Goal: Task Accomplishment & Management: Manage account settings

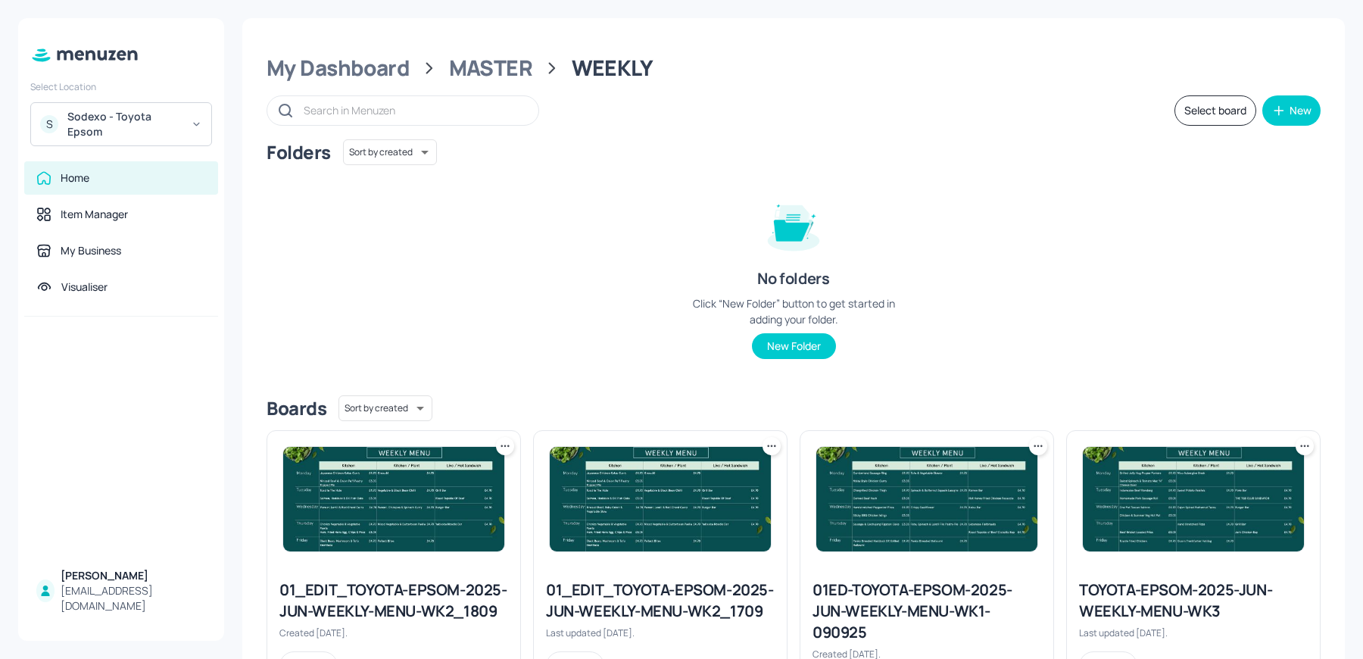
click at [79, 101] on div "Select Location S Sodexo - Toyota Epsom" at bounding box center [121, 110] width 206 height 72
click at [90, 135] on div "Sodexo - Toyota Epsom" at bounding box center [124, 124] width 114 height 30
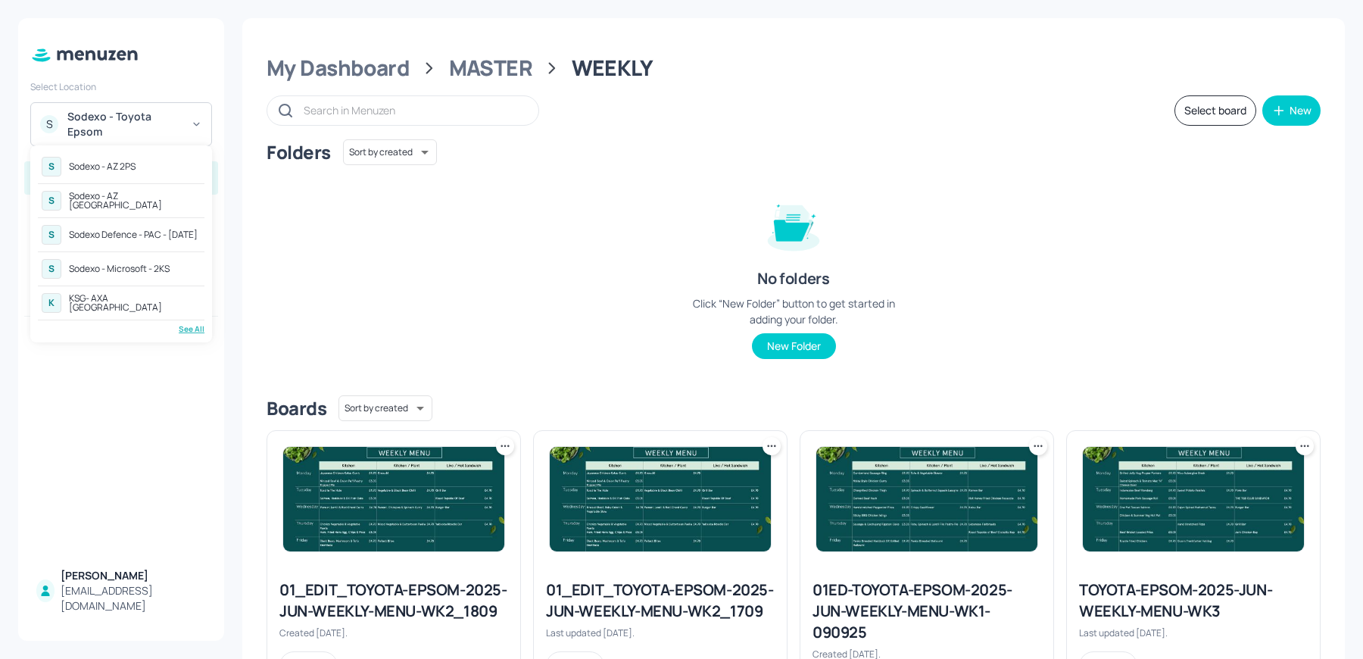
click at [204, 327] on div "S Sodexo - AZ 2PS S Sodexo - AZ Eastbrook House S Sodexo Defence - PAC - Septem…" at bounding box center [121, 243] width 182 height 197
click at [194, 330] on div "See All" at bounding box center [121, 328] width 167 height 11
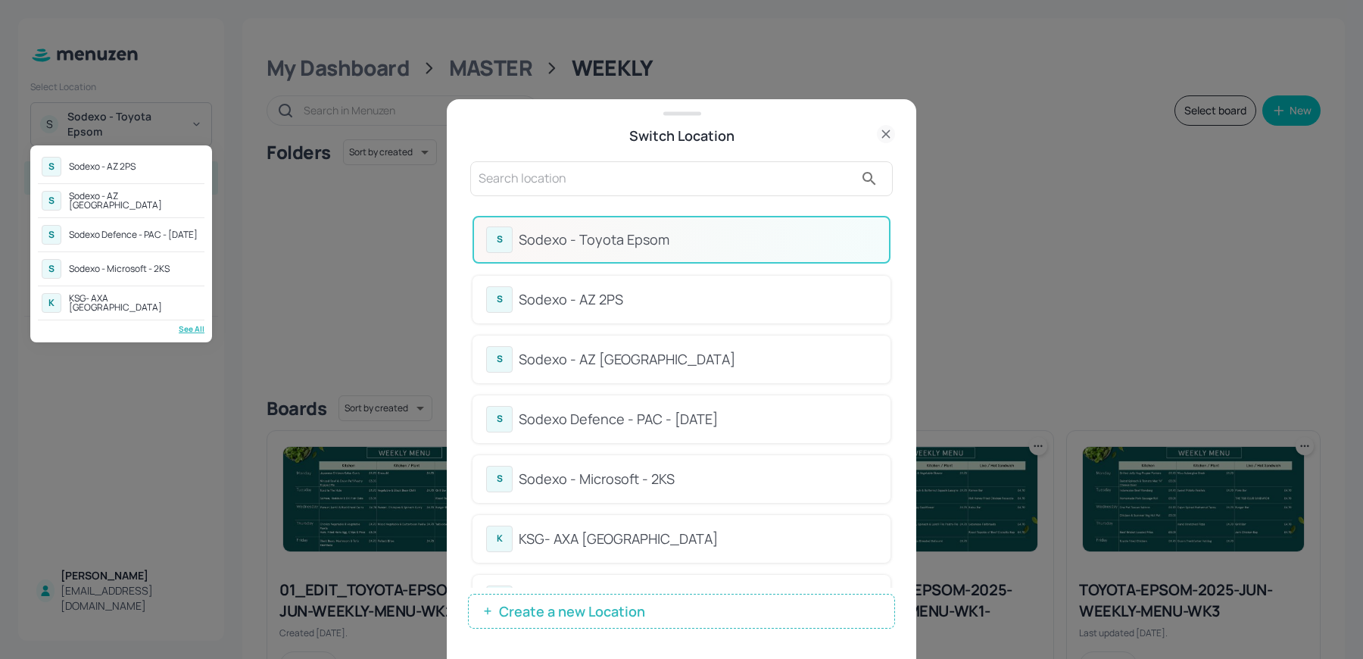
click at [607, 199] on div at bounding box center [681, 329] width 1363 height 659
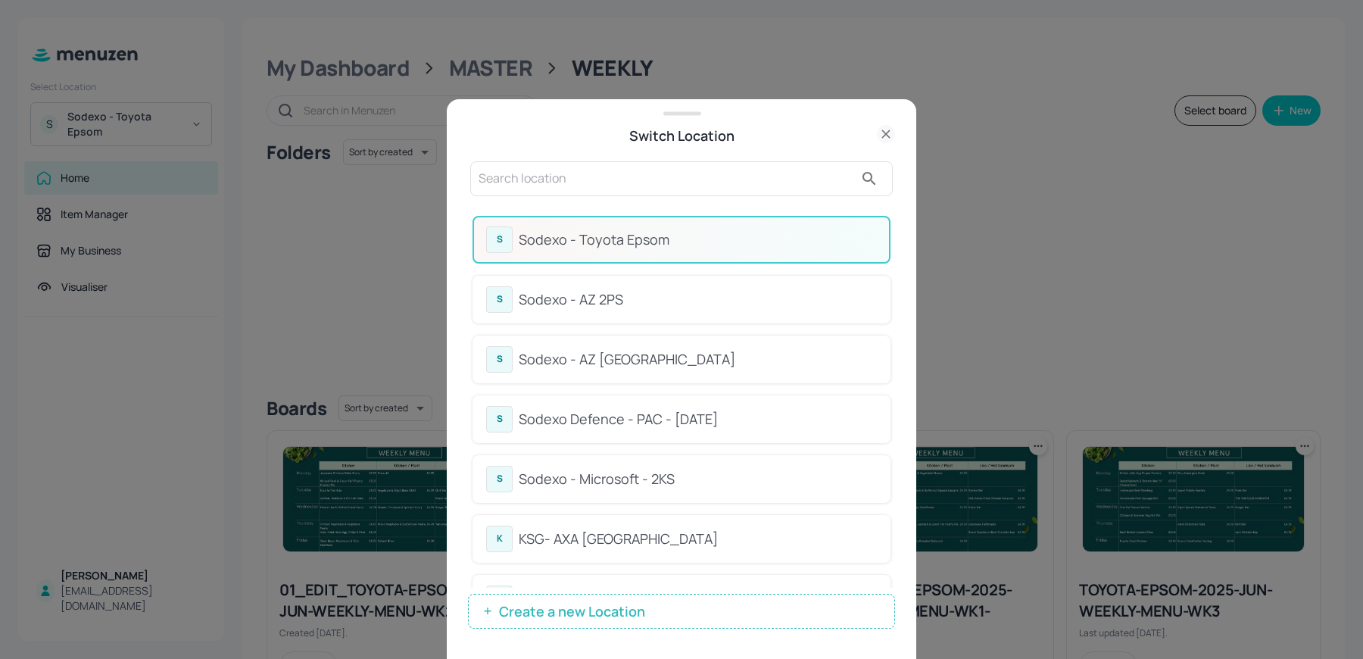
click at [572, 176] on input "text" at bounding box center [667, 179] width 376 height 24
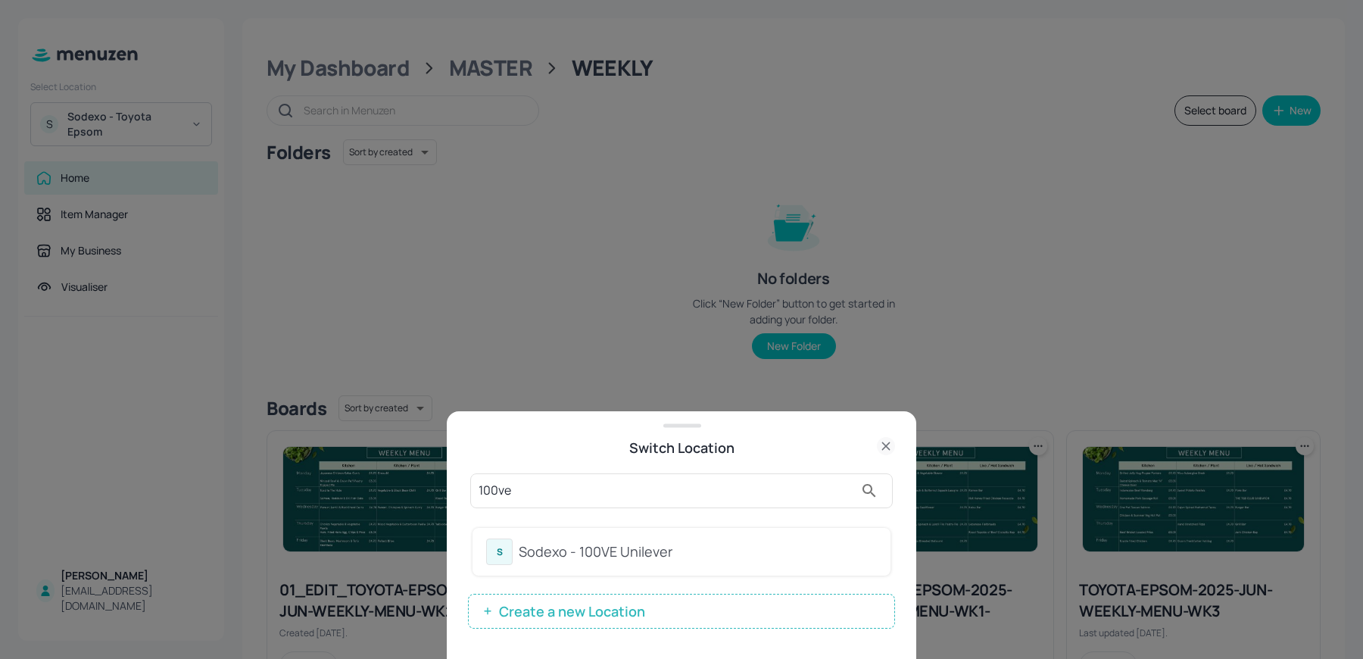
type input "100ve"
click at [532, 552] on div "Sodexo - 100VE Unilever" at bounding box center [698, 552] width 358 height 20
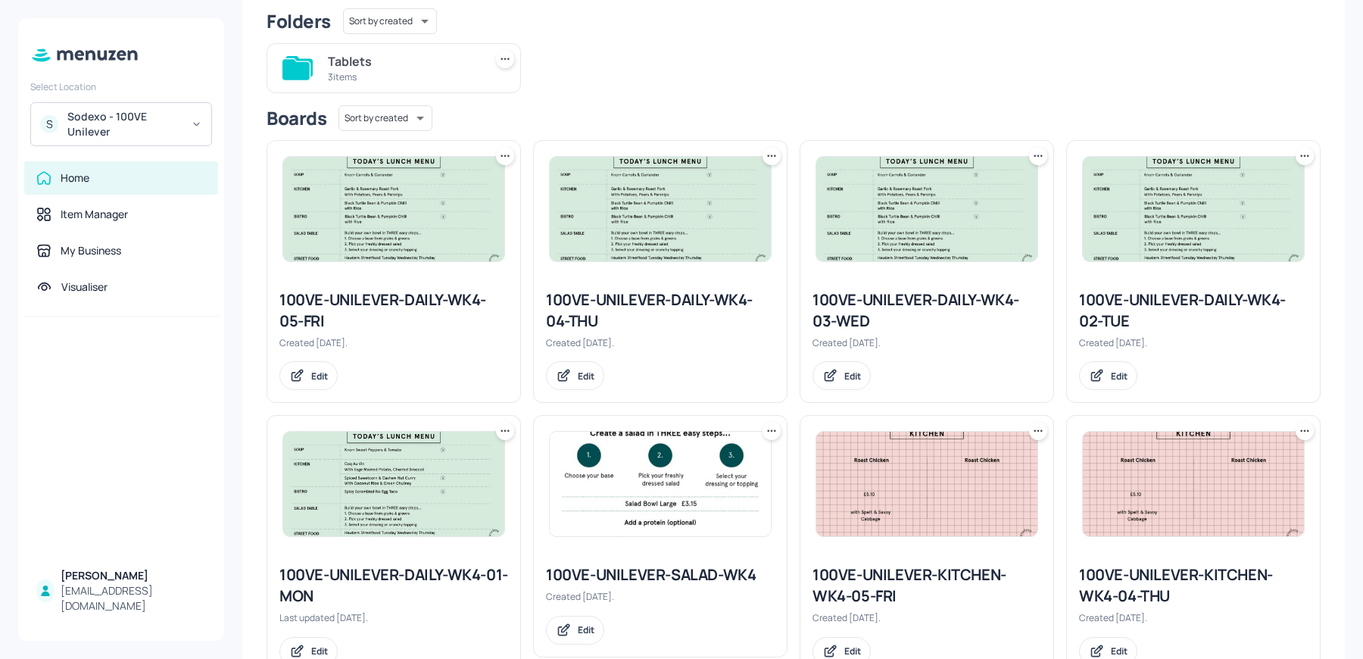
scroll to position [145, 0]
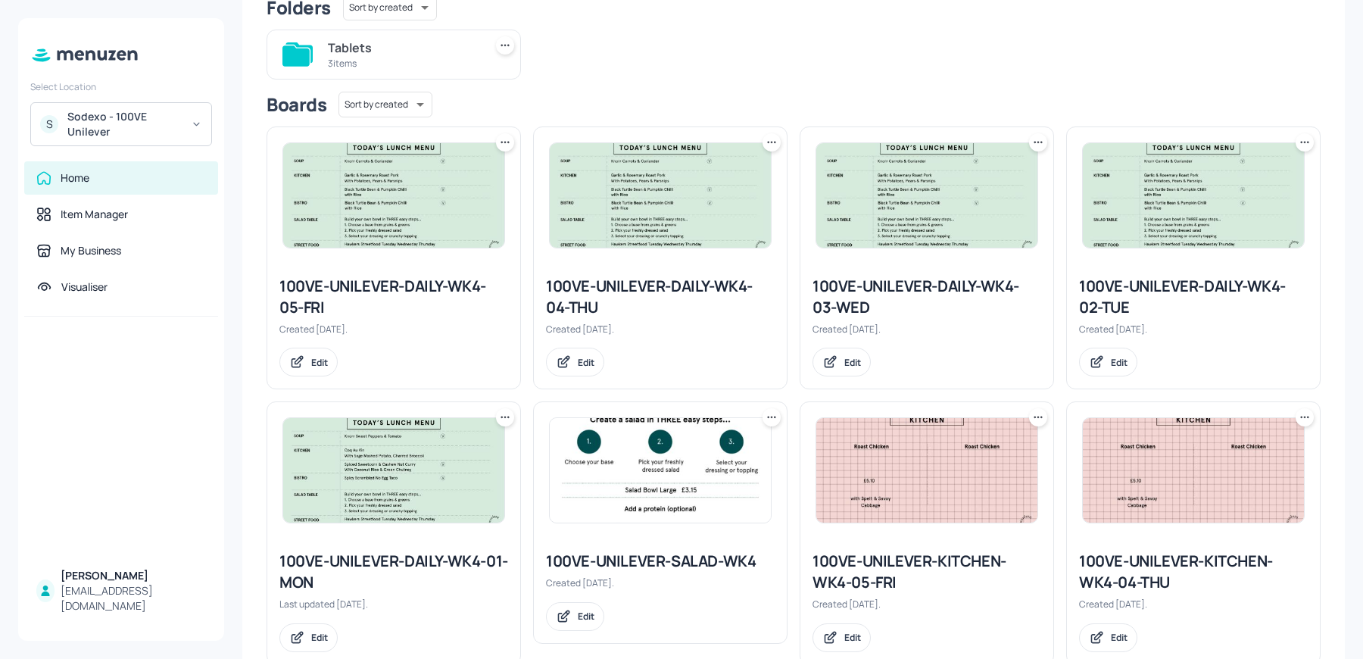
click at [308, 222] on img at bounding box center [393, 195] width 221 height 105
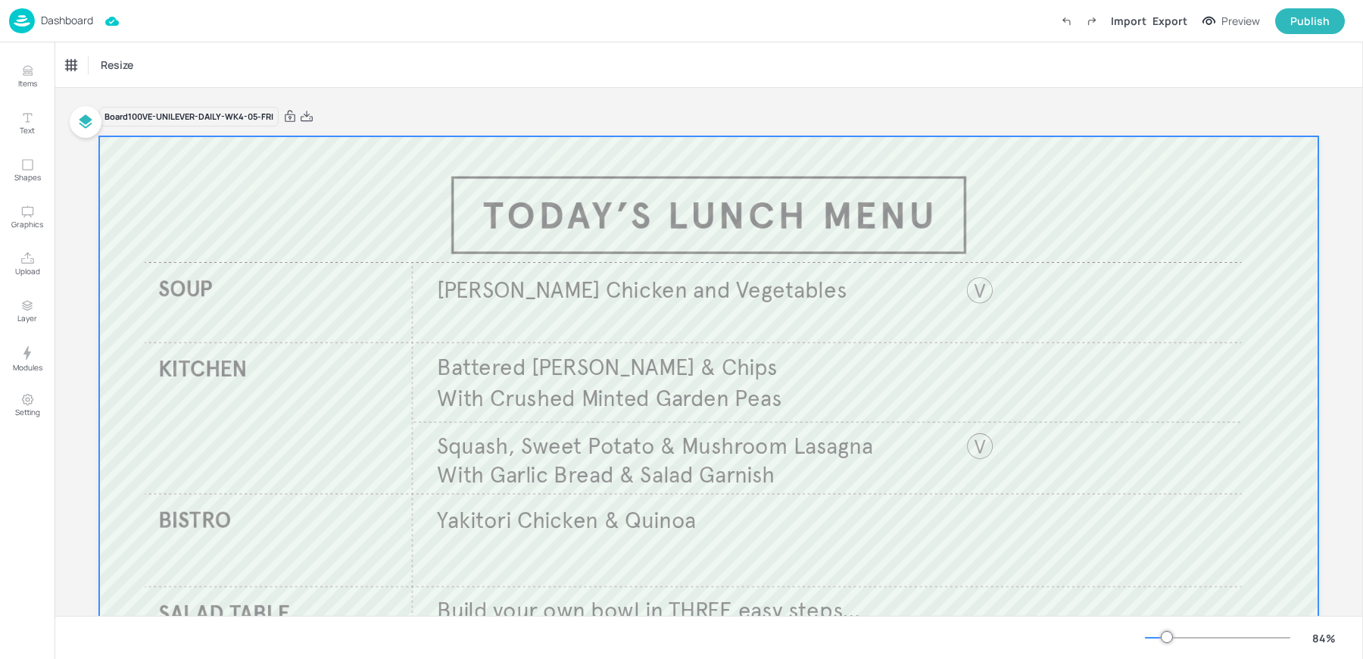
click at [516, 288] on span "Knorr Chicken and Vegetables" at bounding box center [642, 290] width 410 height 28
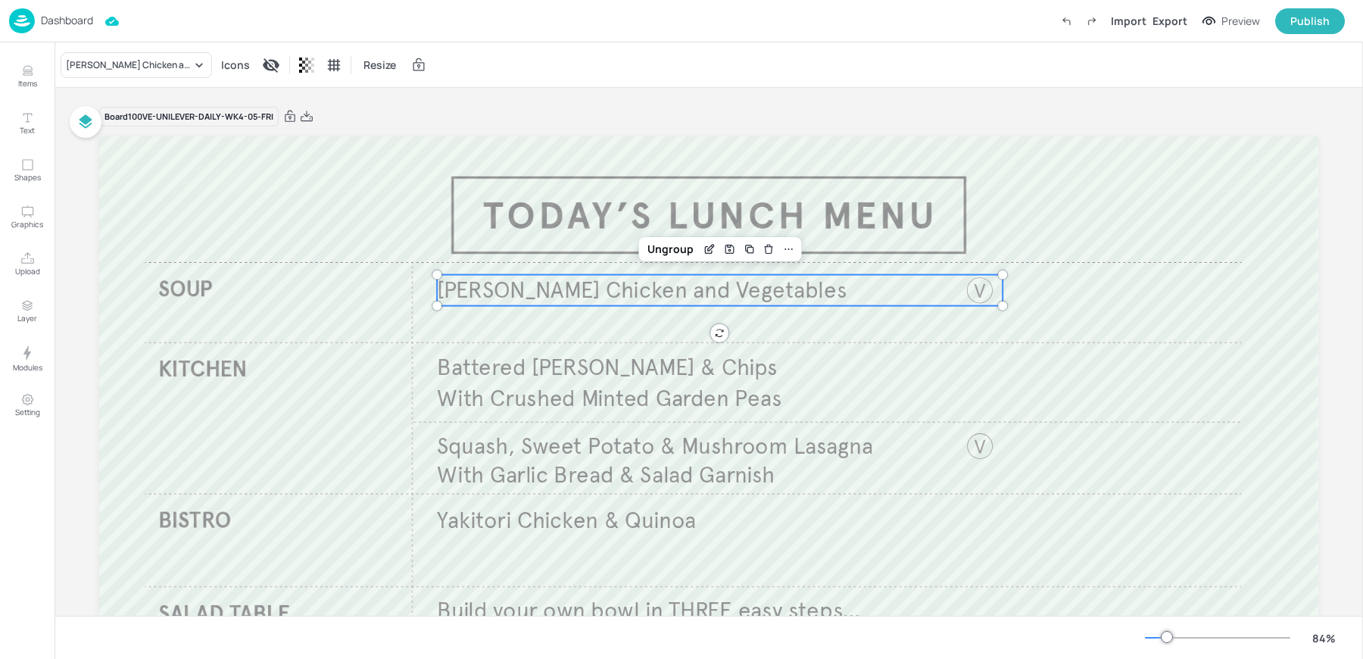
click at [115, 42] on div "Knorr Chicken and Vegetables Icons Resize" at bounding box center [709, 64] width 1309 height 45
click at [102, 67] on div "Knorr Chicken and Vegetables" at bounding box center [129, 65] width 126 height 14
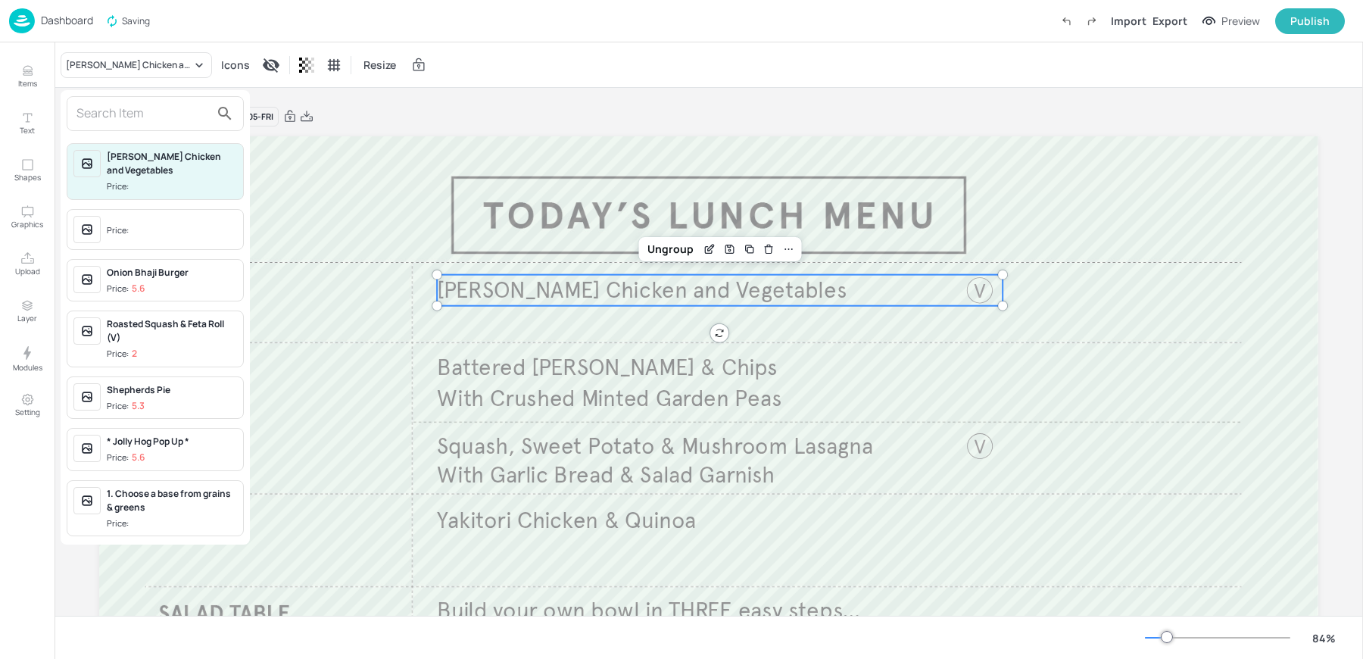
click at [108, 90] on div "Knorr Chicken and Vegetables Price: Price: Onion Bhaji Burger Price: 5.6 Roaste…" at bounding box center [155, 317] width 189 height 454
click at [99, 114] on input "text" at bounding box center [142, 113] width 133 height 24
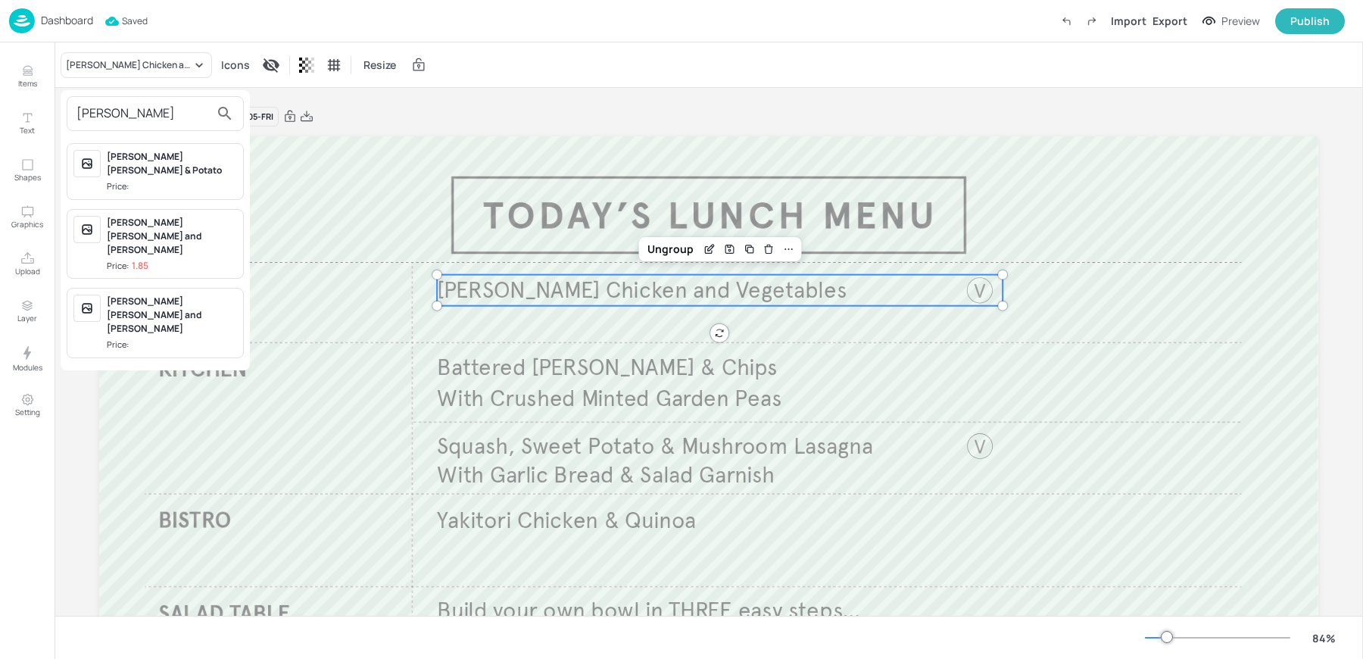
type input "lee"
click at [149, 216] on div "Knorr Leek and Potato Price: 1.85" at bounding box center [172, 244] width 130 height 57
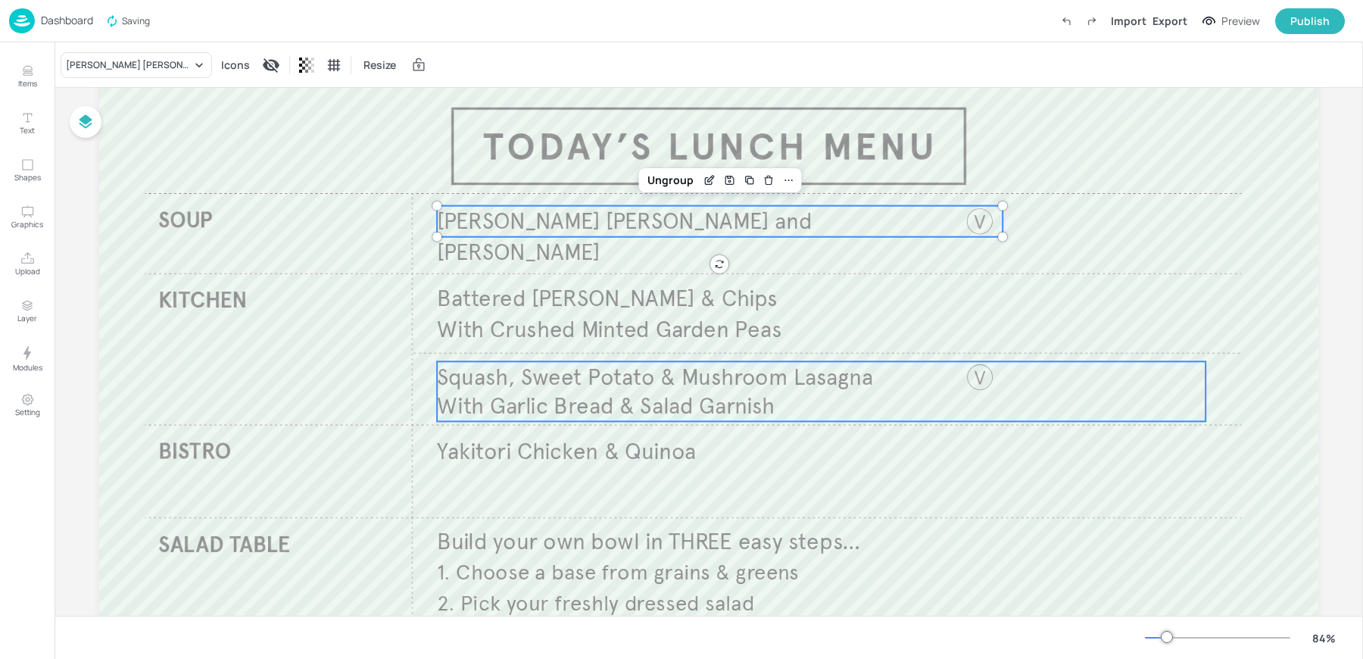
scroll to position [77, 0]
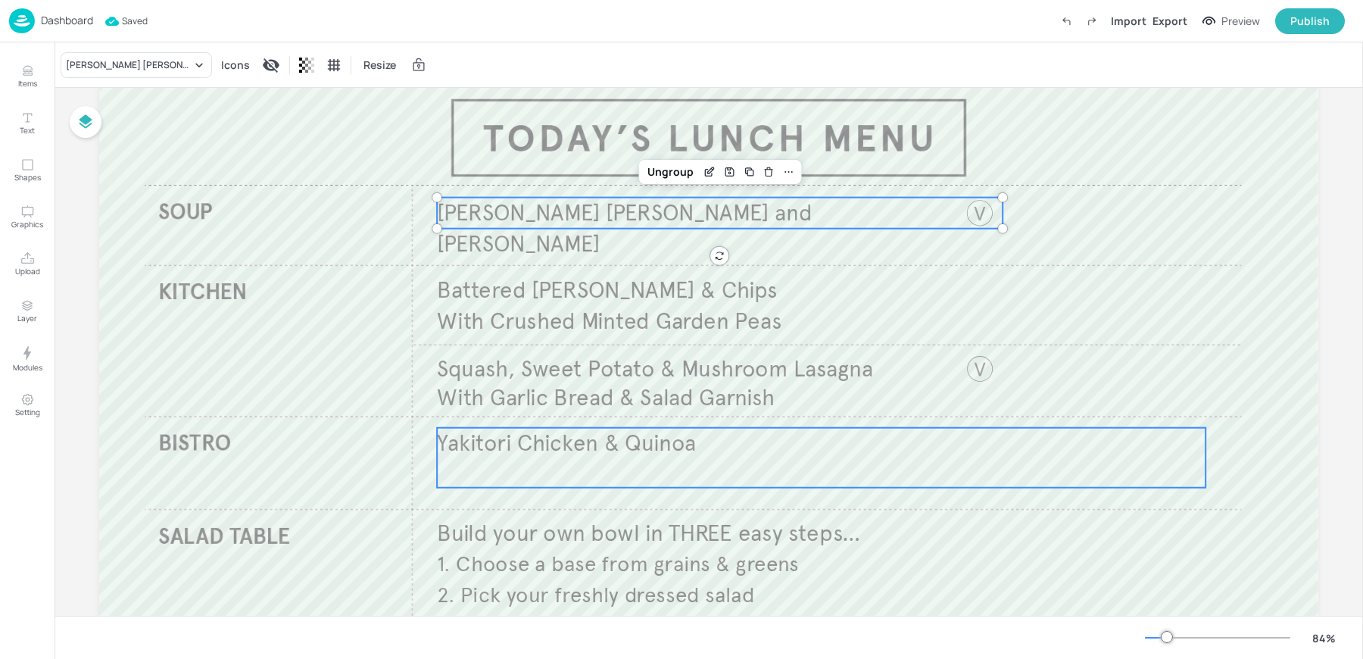
click at [648, 445] on span "Yakitori Chicken & Quinoa" at bounding box center [566, 443] width 259 height 28
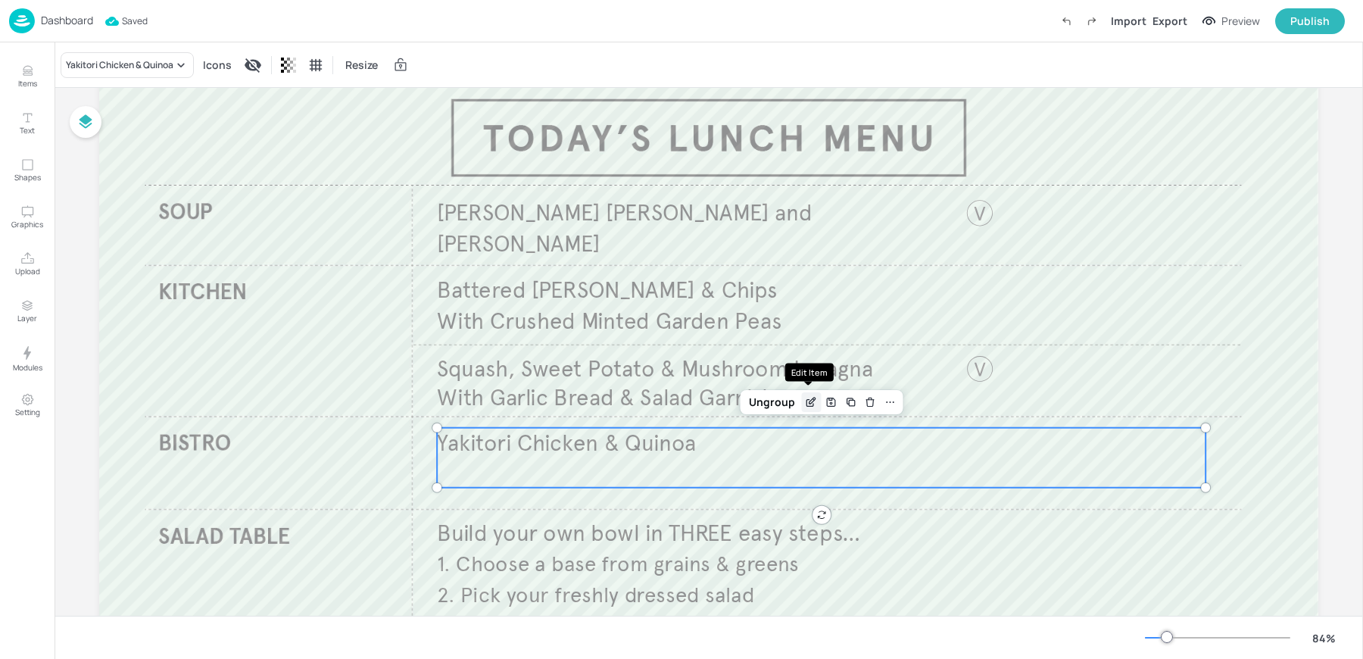
click at [801, 407] on div "Edit Item" at bounding box center [811, 402] width 20 height 20
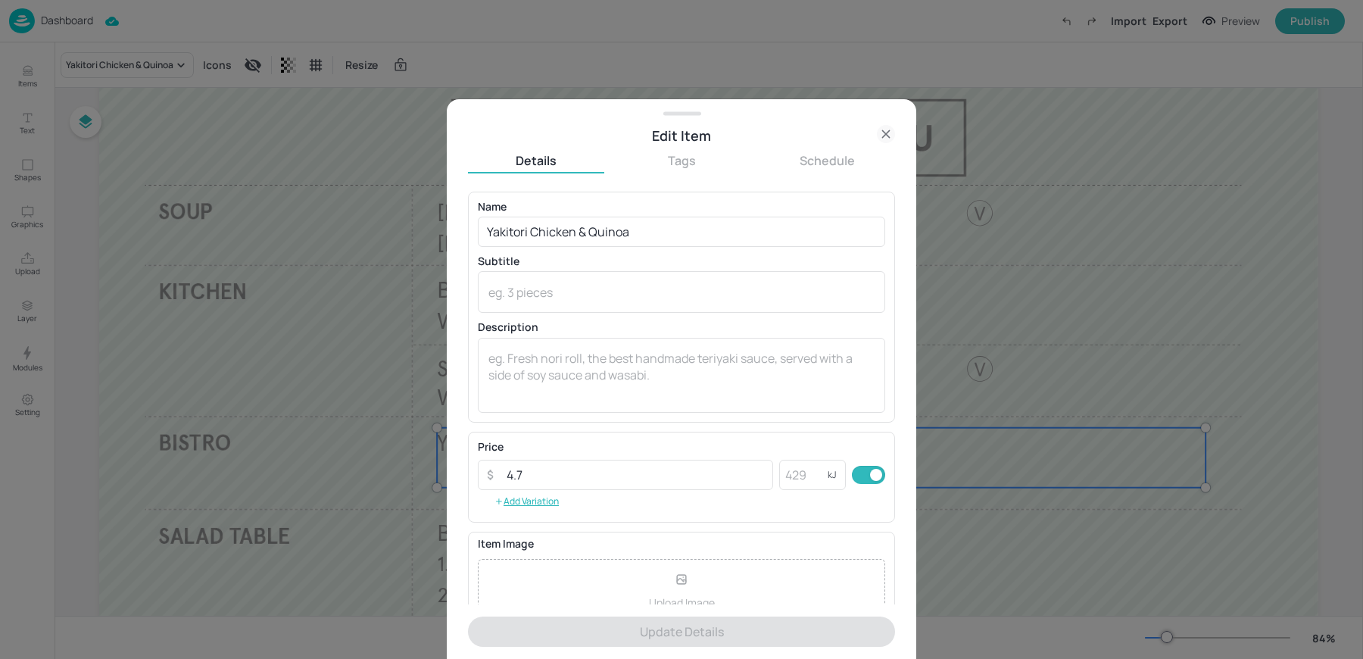
click at [894, 134] on icon at bounding box center [886, 134] width 18 height 18
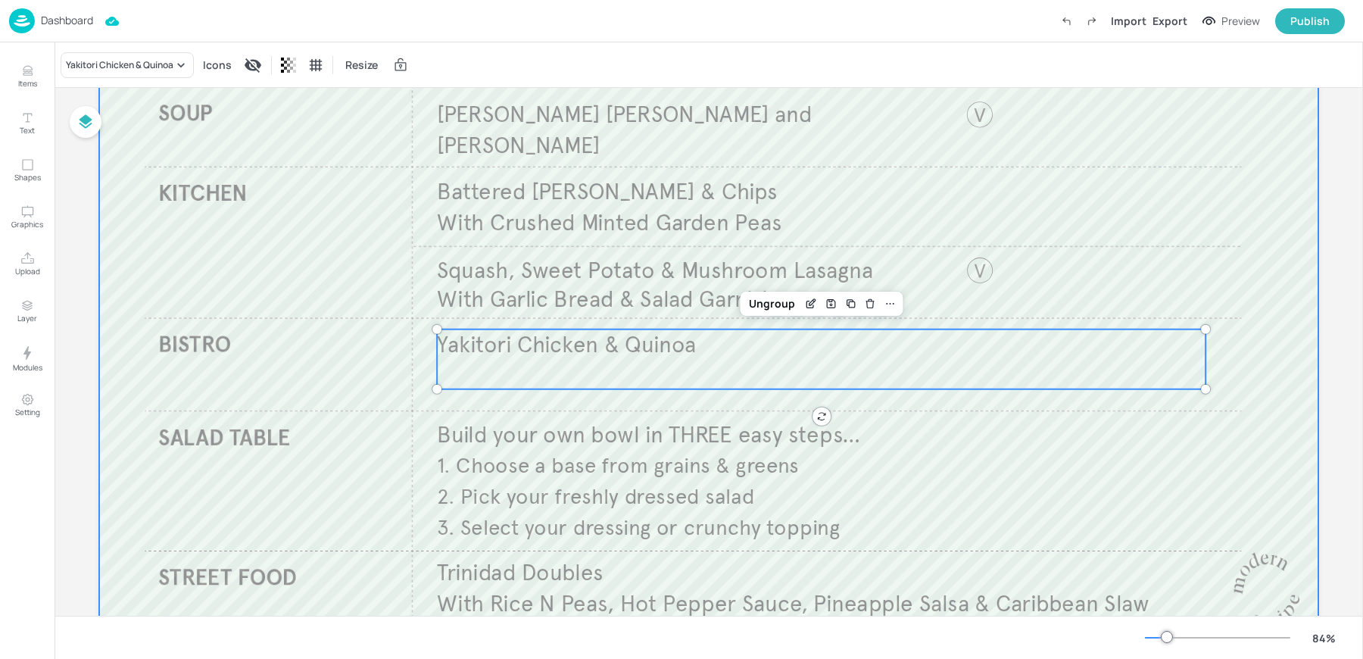
scroll to position [243, 0]
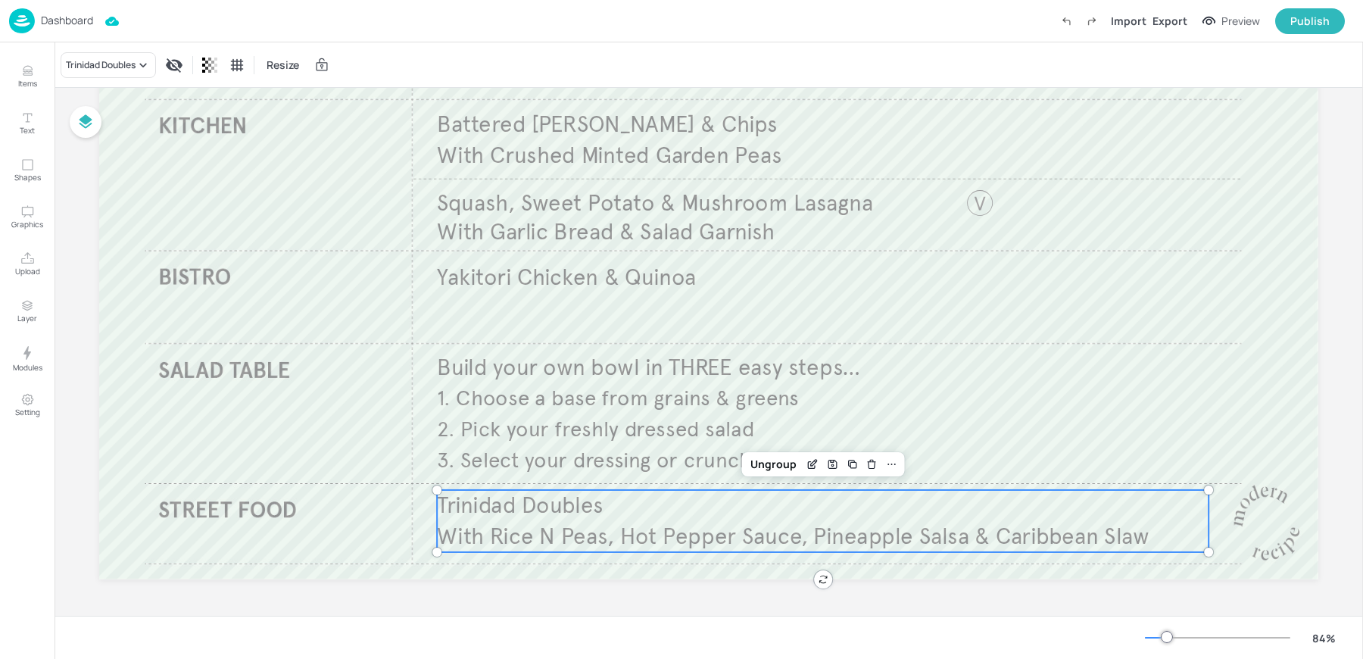
click at [562, 523] on span "With Rice N Peas, Hot Pepper Sauce, Pineapple Salsa & Caribbean Slaw" at bounding box center [793, 537] width 713 height 28
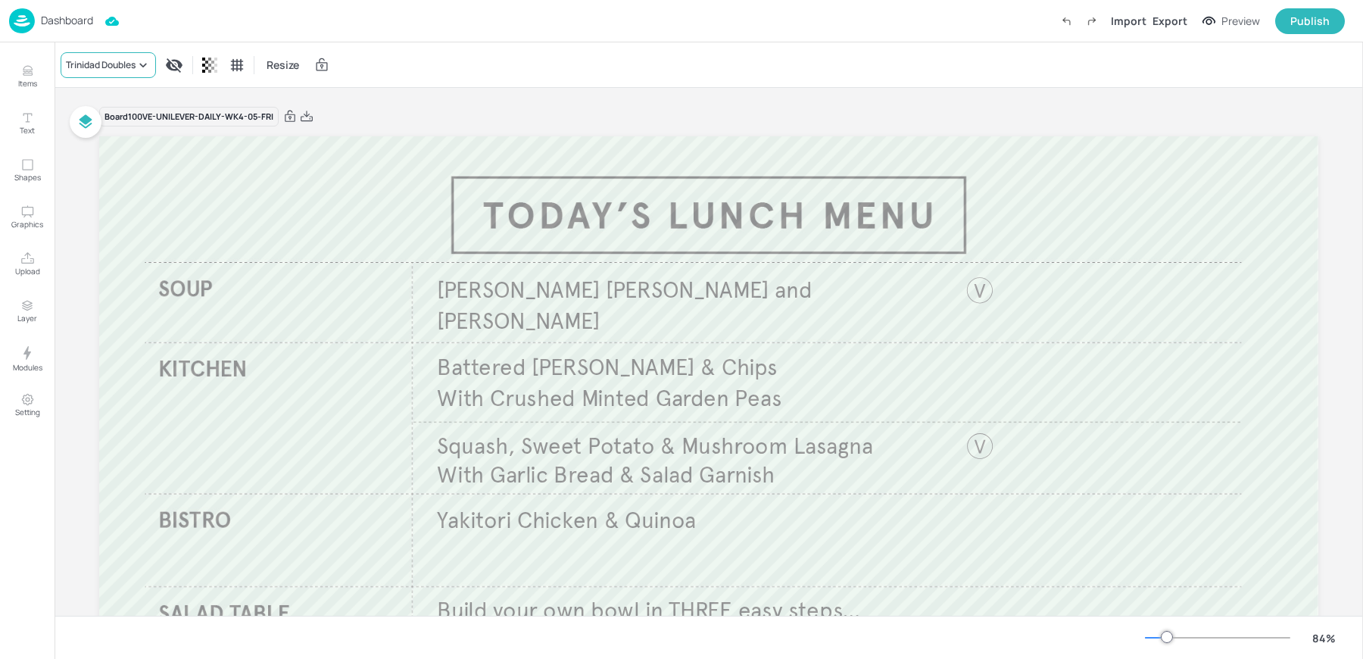
click at [106, 68] on div "Trinidad Doubles" at bounding box center [101, 65] width 70 height 14
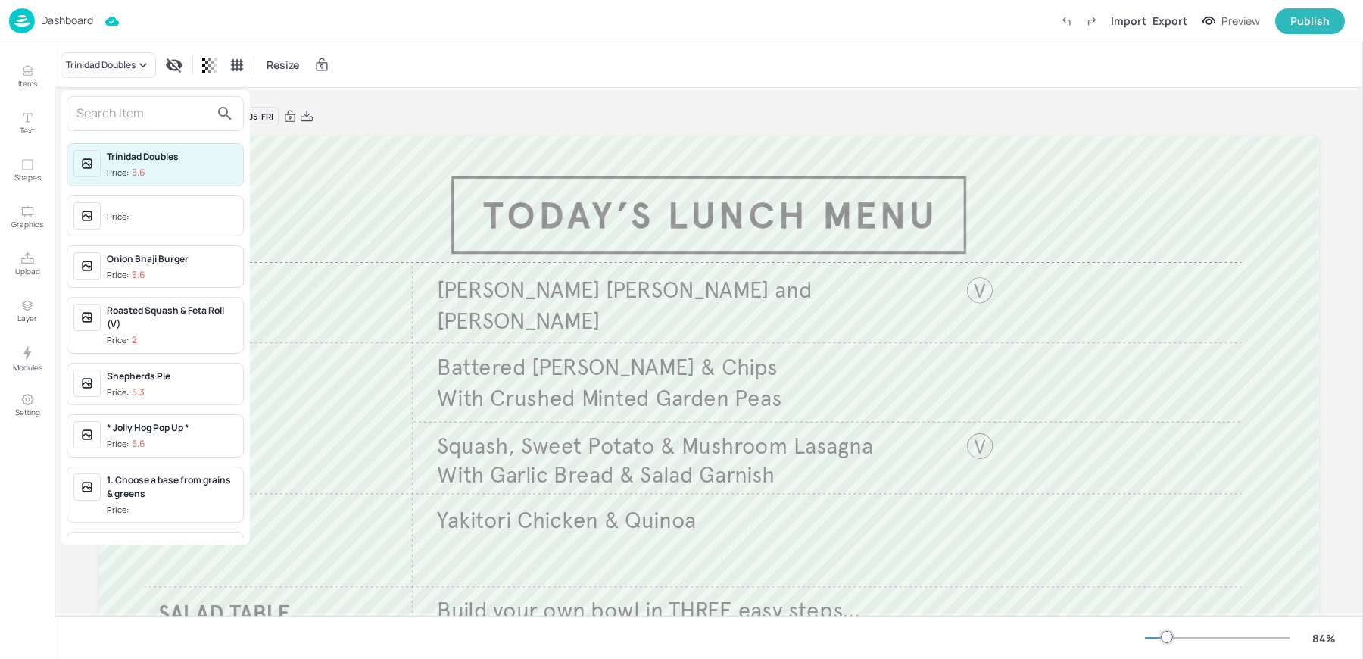
click at [112, 223] on span "Price:" at bounding box center [172, 217] width 130 height 24
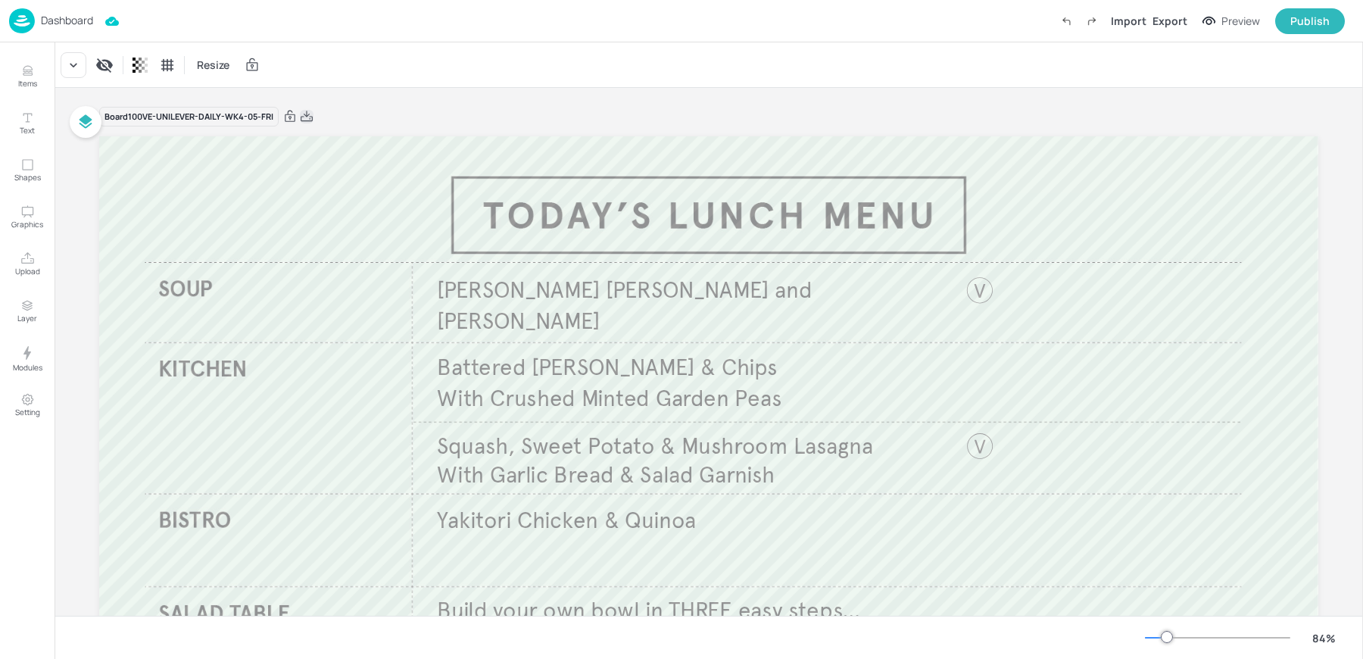
click at [307, 116] on icon at bounding box center [307, 116] width 14 height 15
click at [568, 90] on div "Board 100VE-UNILEVER-DAILY-WK4-05-FRI Knorr Leek and Potato Build your own bowl…" at bounding box center [708, 474] width 1219 height 772
click at [32, 29] on img at bounding box center [22, 20] width 26 height 25
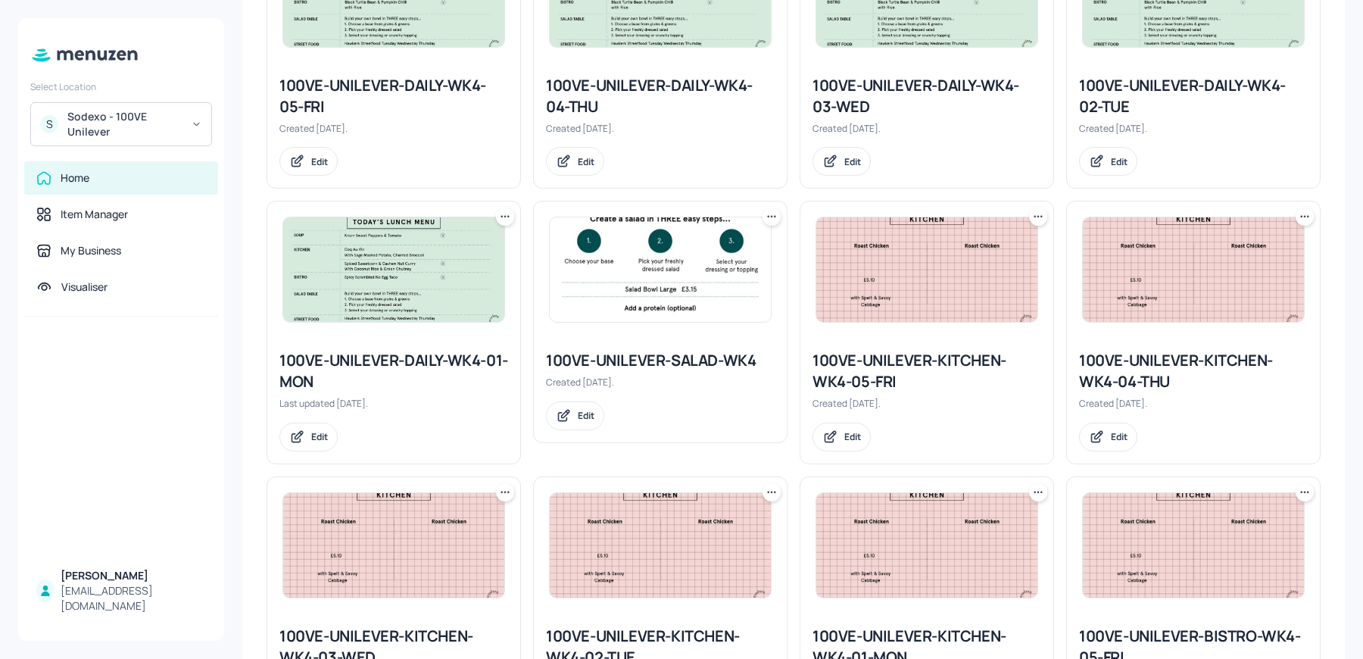
scroll to position [354, 0]
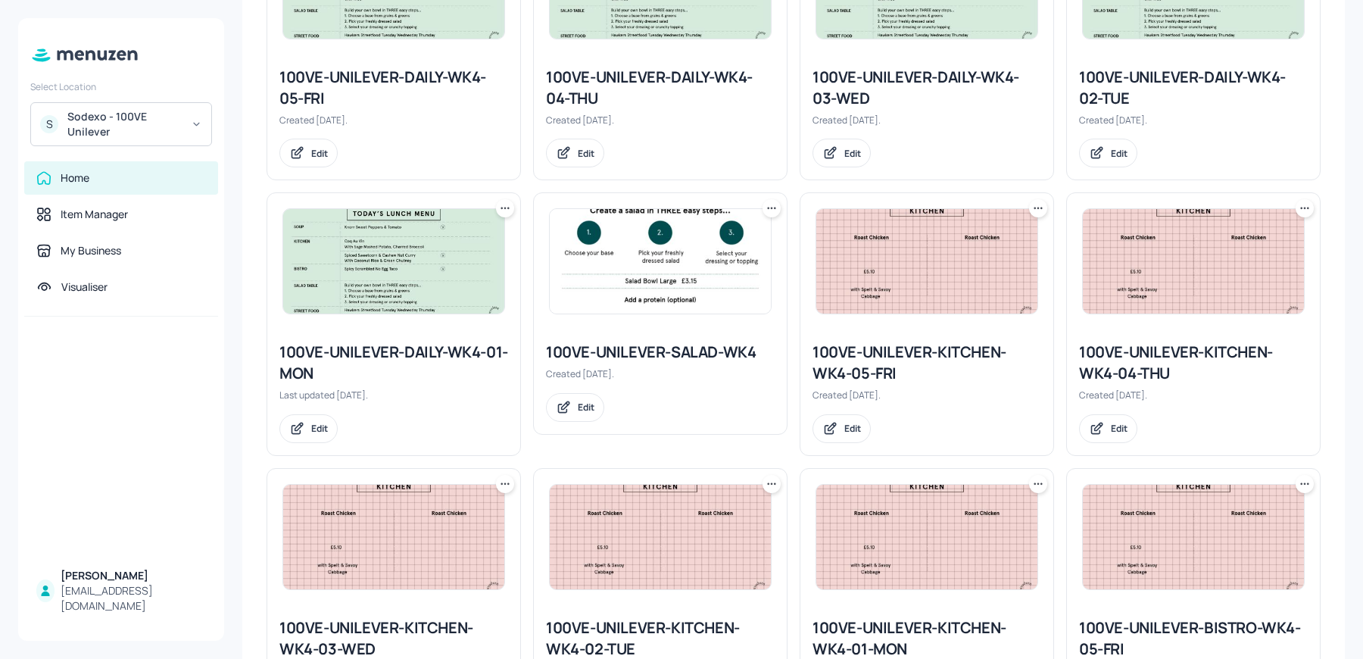
click at [595, 308] on img at bounding box center [660, 261] width 221 height 105
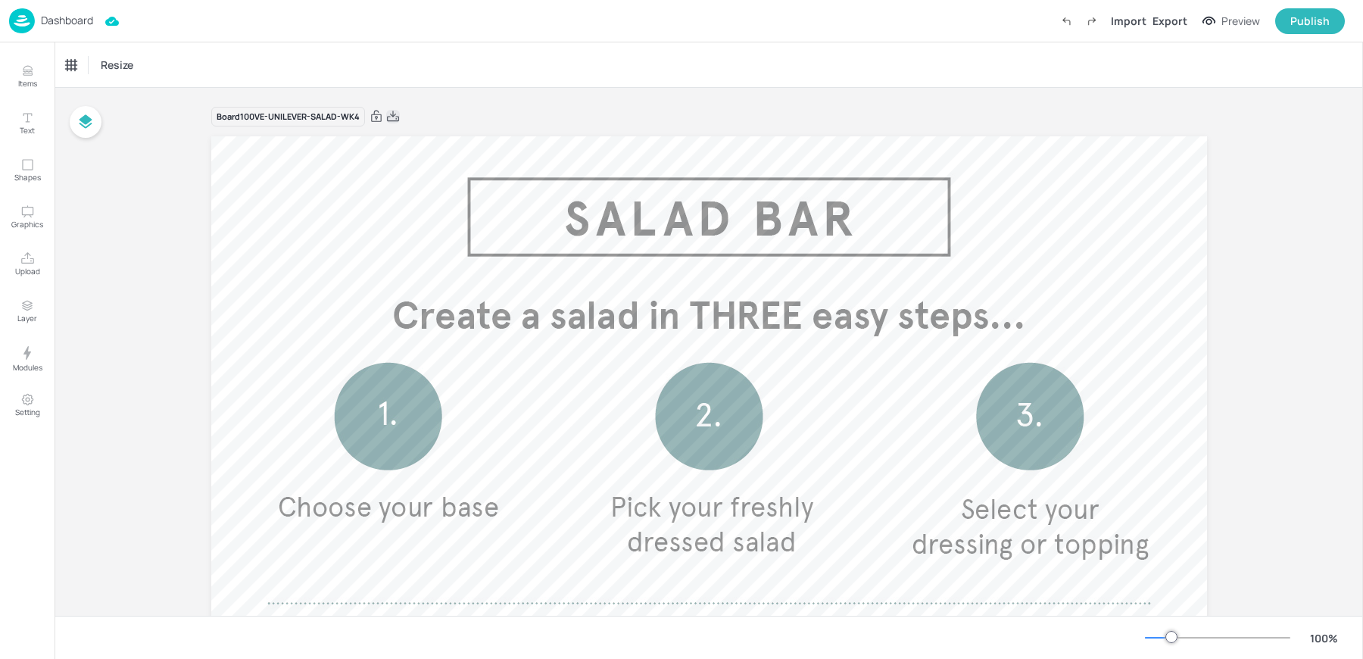
click at [398, 117] on icon at bounding box center [393, 116] width 12 height 11
click at [285, 48] on div "Resize" at bounding box center [709, 64] width 1309 height 45
click at [43, 25] on p "Dashboard" at bounding box center [67, 20] width 52 height 11
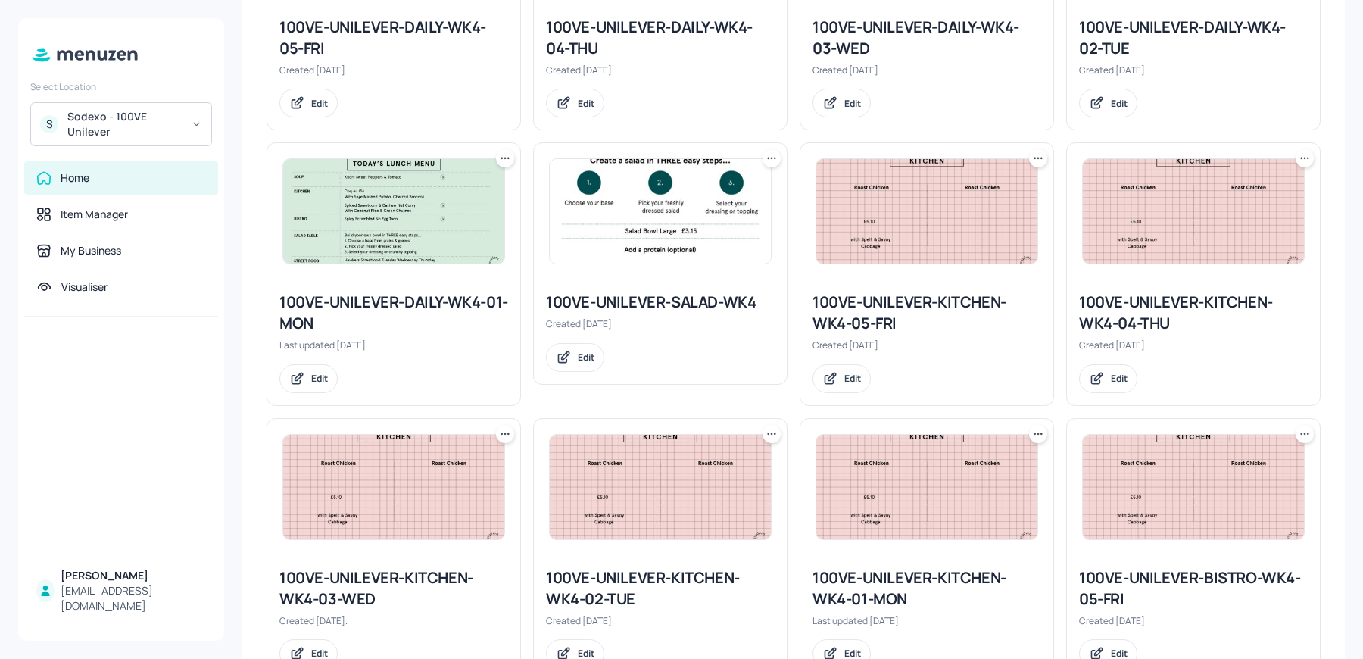
scroll to position [415, 0]
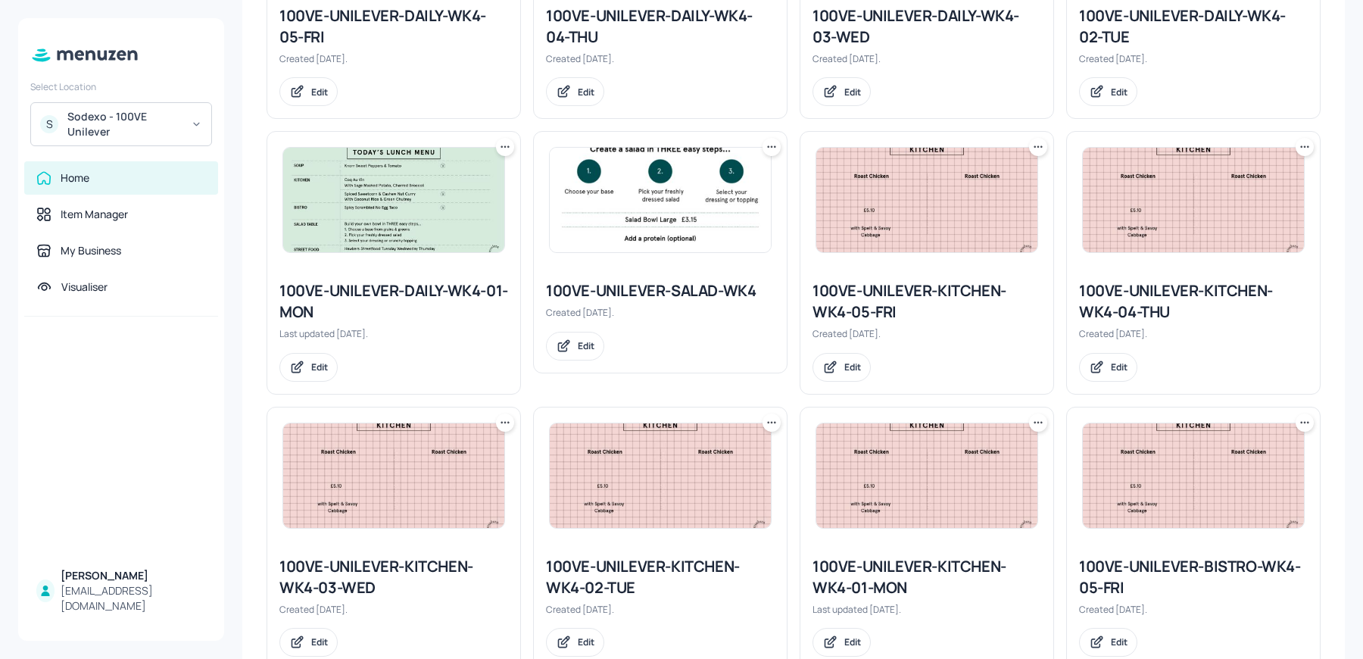
click at [887, 294] on div "100VE-UNILEVER-KITCHEN-WK4-05-FRI" at bounding box center [927, 301] width 229 height 42
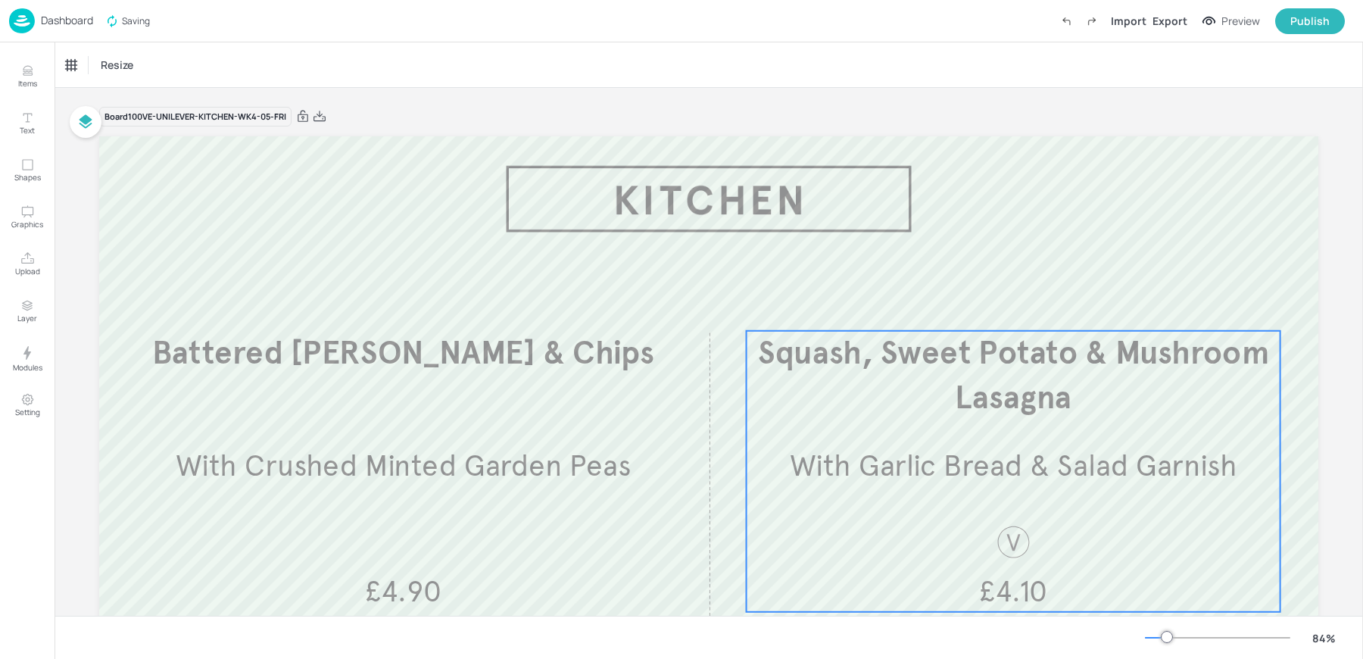
click at [946, 450] on span "With Garlic Bread & Salad Garnish​" at bounding box center [1014, 466] width 448 height 36
click at [1002, 303] on icon "Edit Item" at bounding box center [1003, 305] width 13 height 12
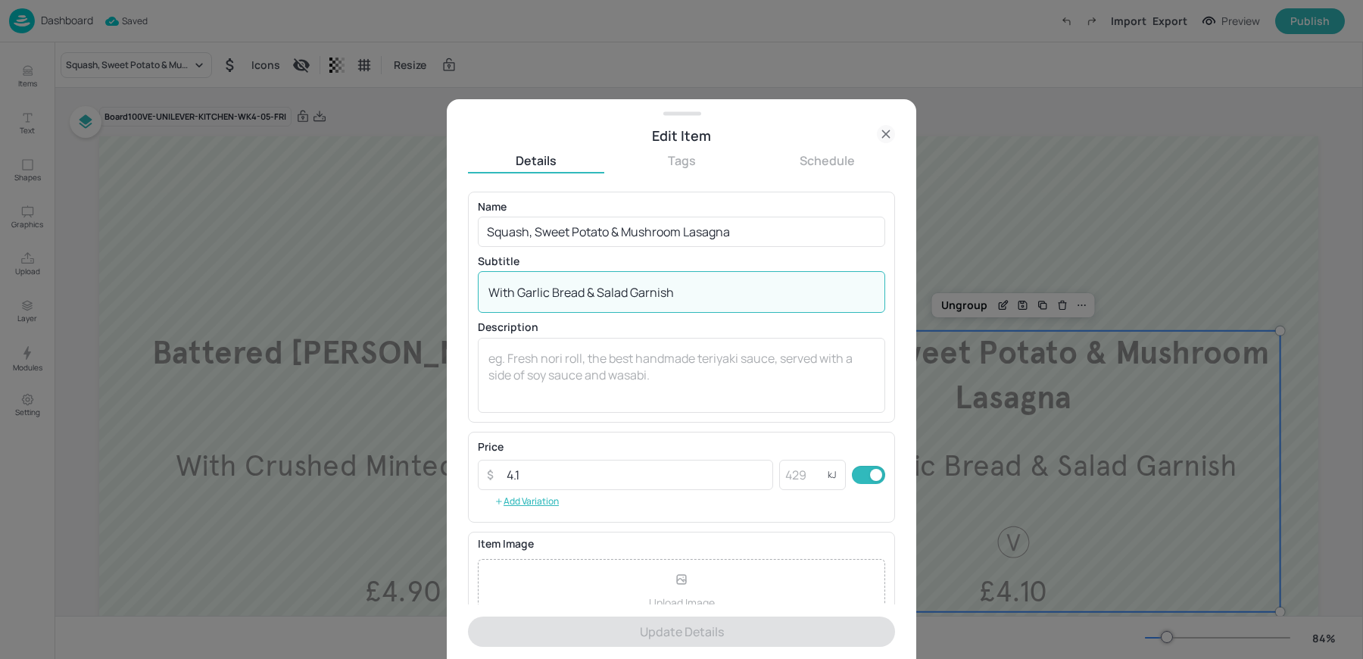
drag, startPoint x: 589, startPoint y: 289, endPoint x: 764, endPoint y: 307, distance: 175.9
click at [757, 304] on div "With Garlic Bread & Salad Garnish​ x ​" at bounding box center [681, 292] width 407 height 42
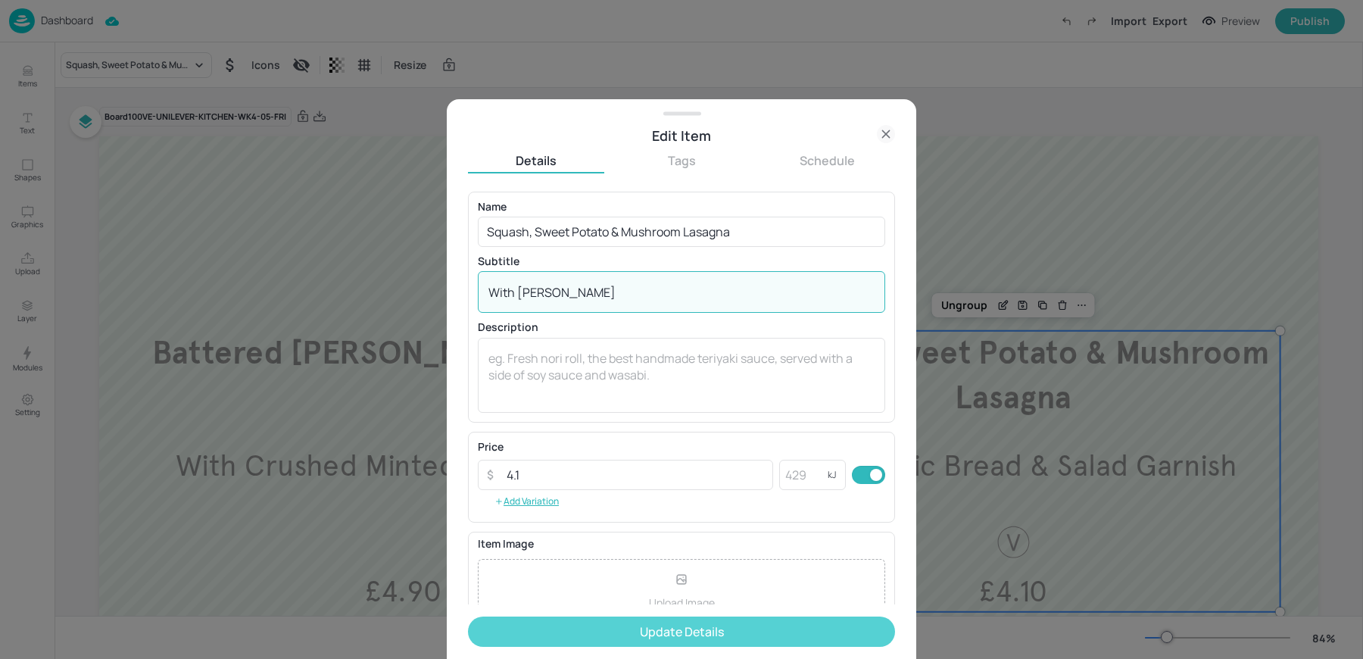
type textarea "With Garlic Bread"
click at [651, 634] on button "Update Details" at bounding box center [681, 631] width 427 height 30
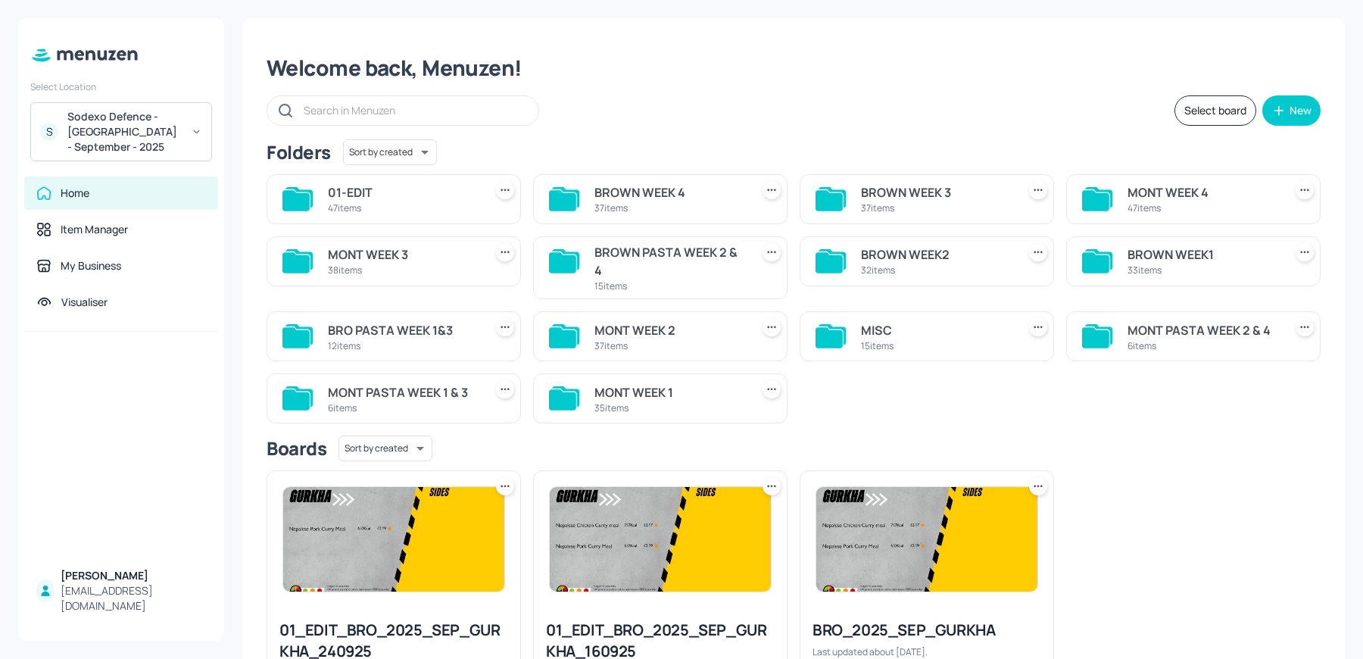
click at [1140, 201] on div "47 items" at bounding box center [1203, 207] width 150 height 13
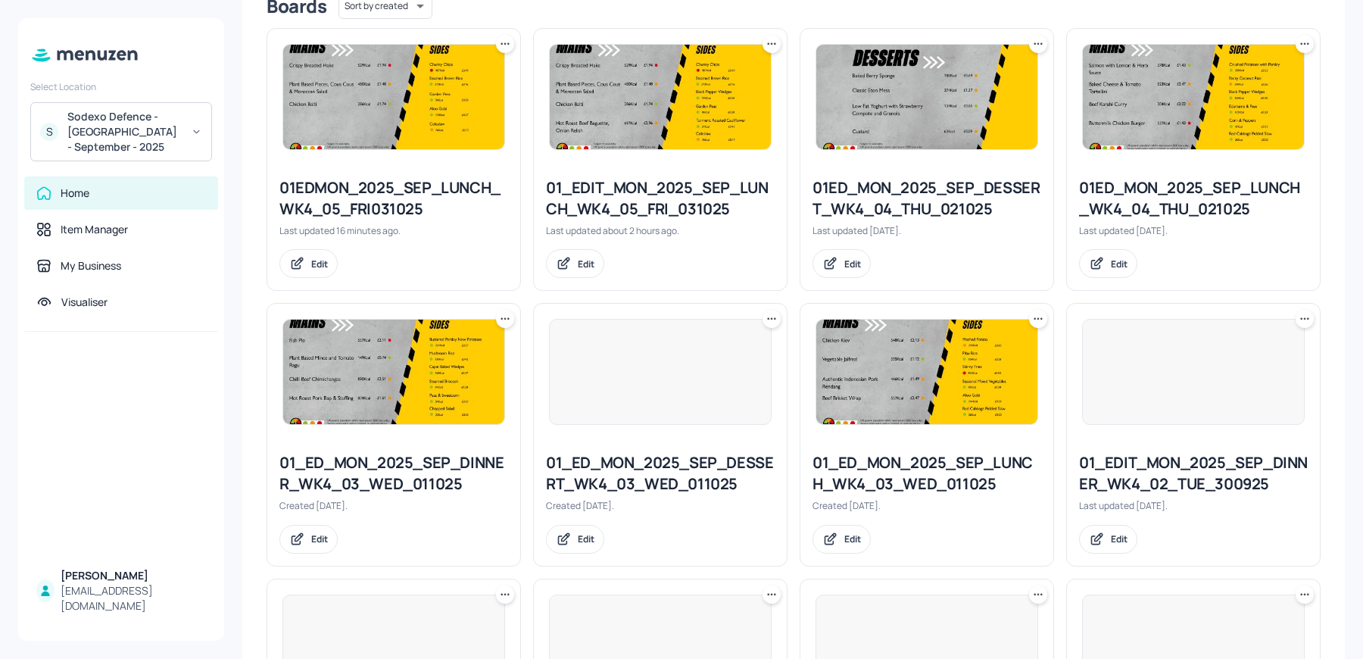
scroll to position [436, 0]
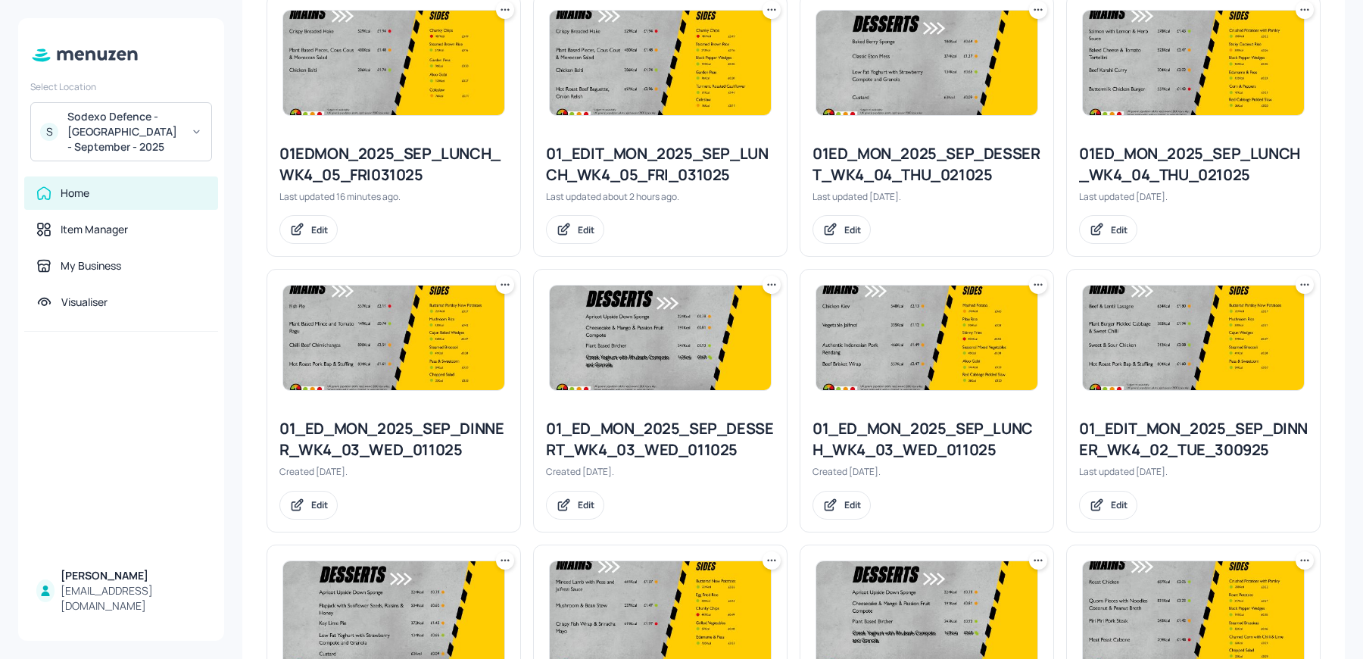
click at [392, 174] on div "01EDMON_2025_SEP_LUNCH_WK4_05_FRI031025" at bounding box center [393, 164] width 229 height 42
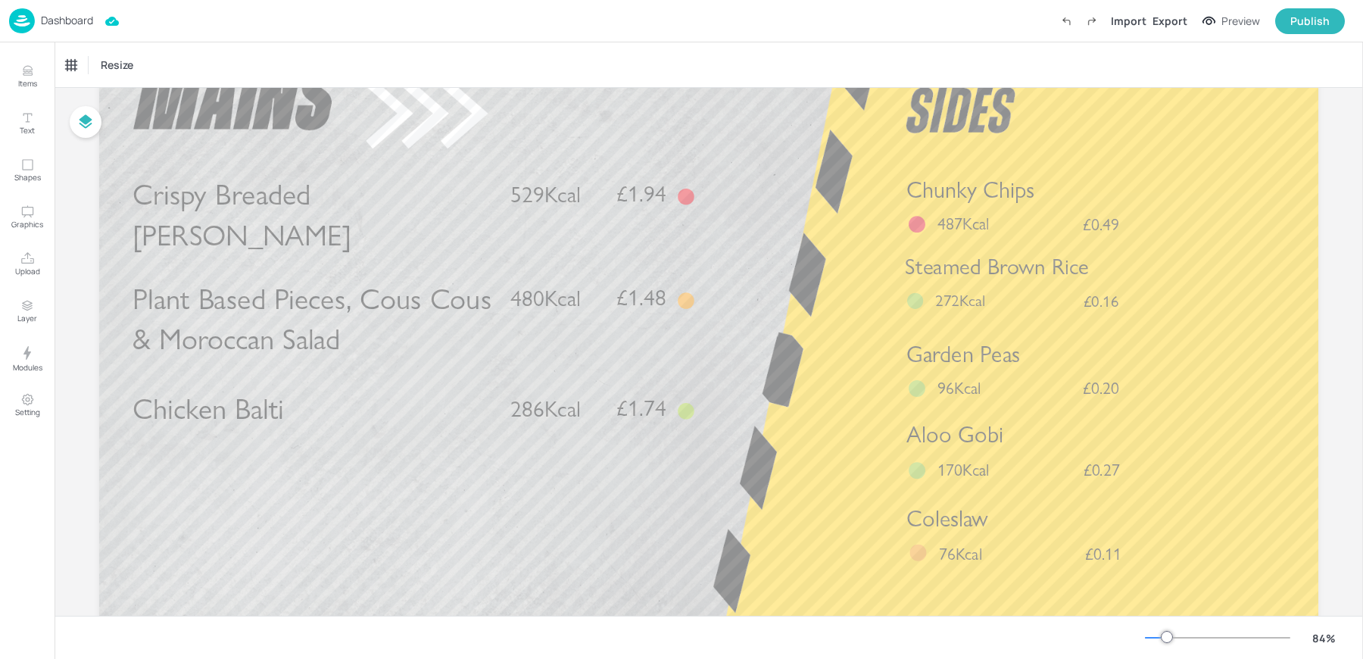
scroll to position [105, 0]
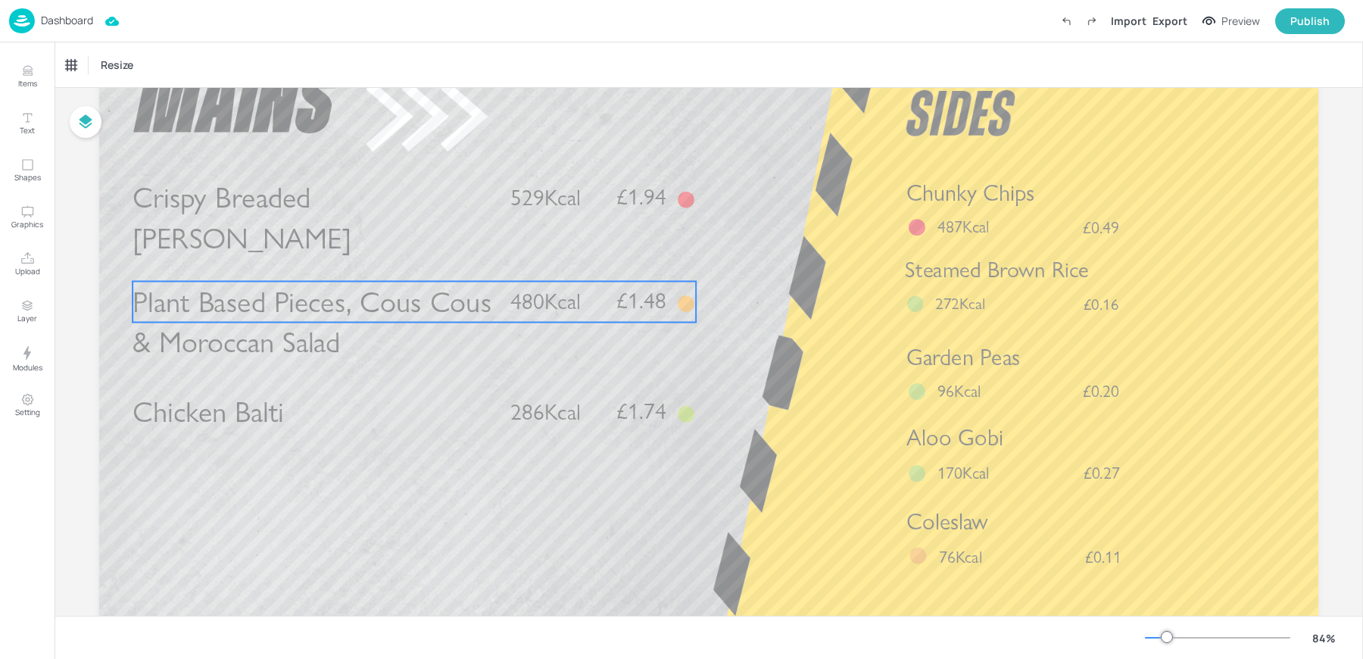
click at [235, 320] on span "Plant Based Pieces, Cous Cous & Moroccan Salad" at bounding box center [312, 322] width 359 height 76
click at [99, 62] on div "Plant Based Pieces, Cous Cous & Moroccan Salad" at bounding box center [129, 65] width 126 height 14
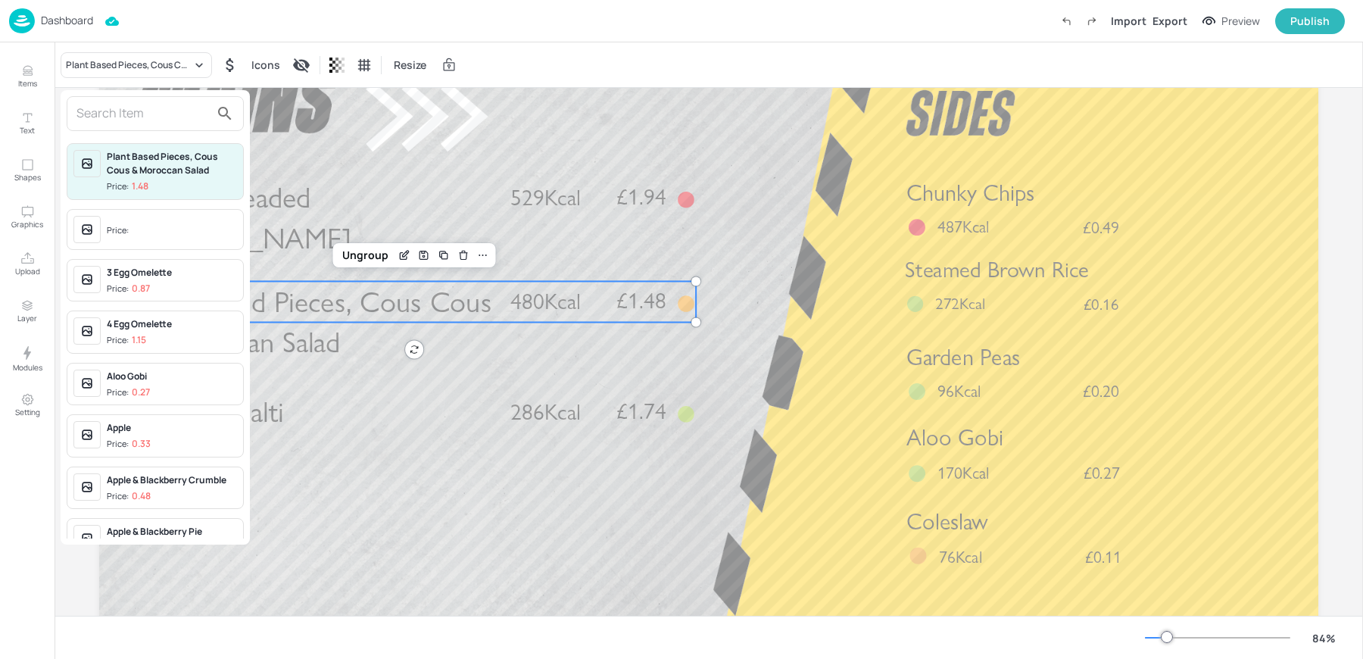
click at [108, 117] on input "text" at bounding box center [142, 113] width 133 height 24
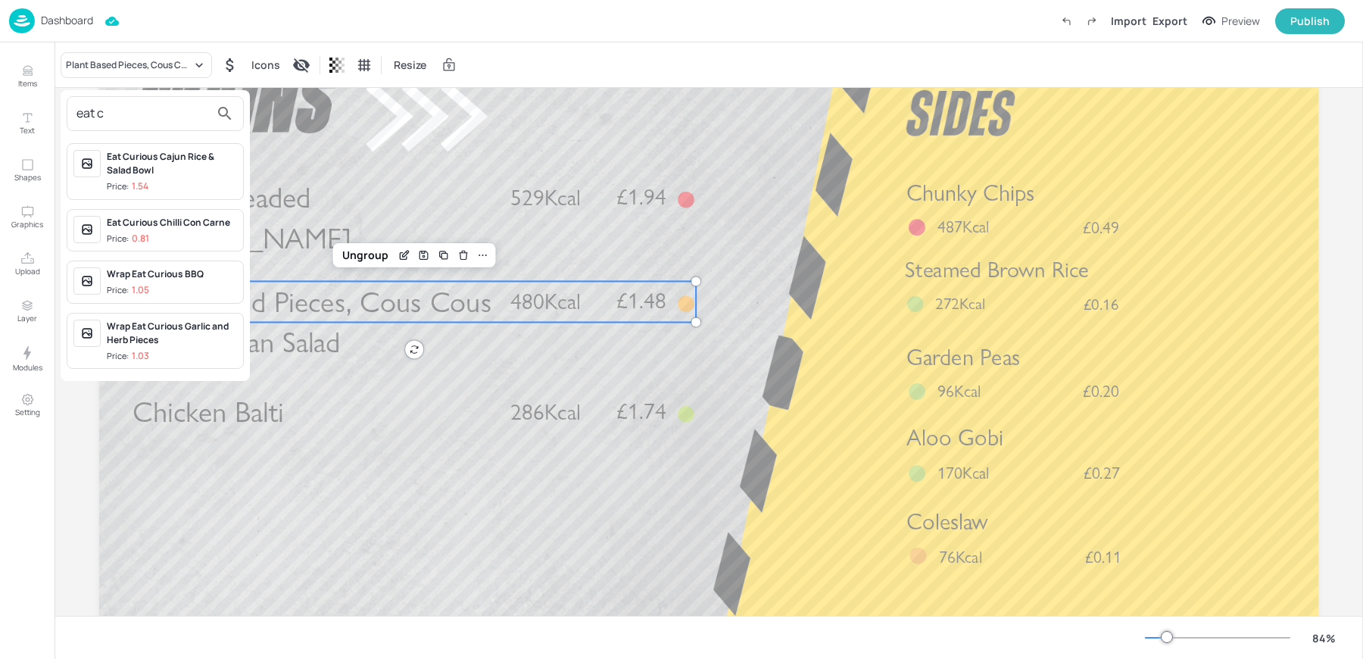
type input "eat c"
click at [184, 233] on span "Price: 0.81" at bounding box center [172, 239] width 130 height 13
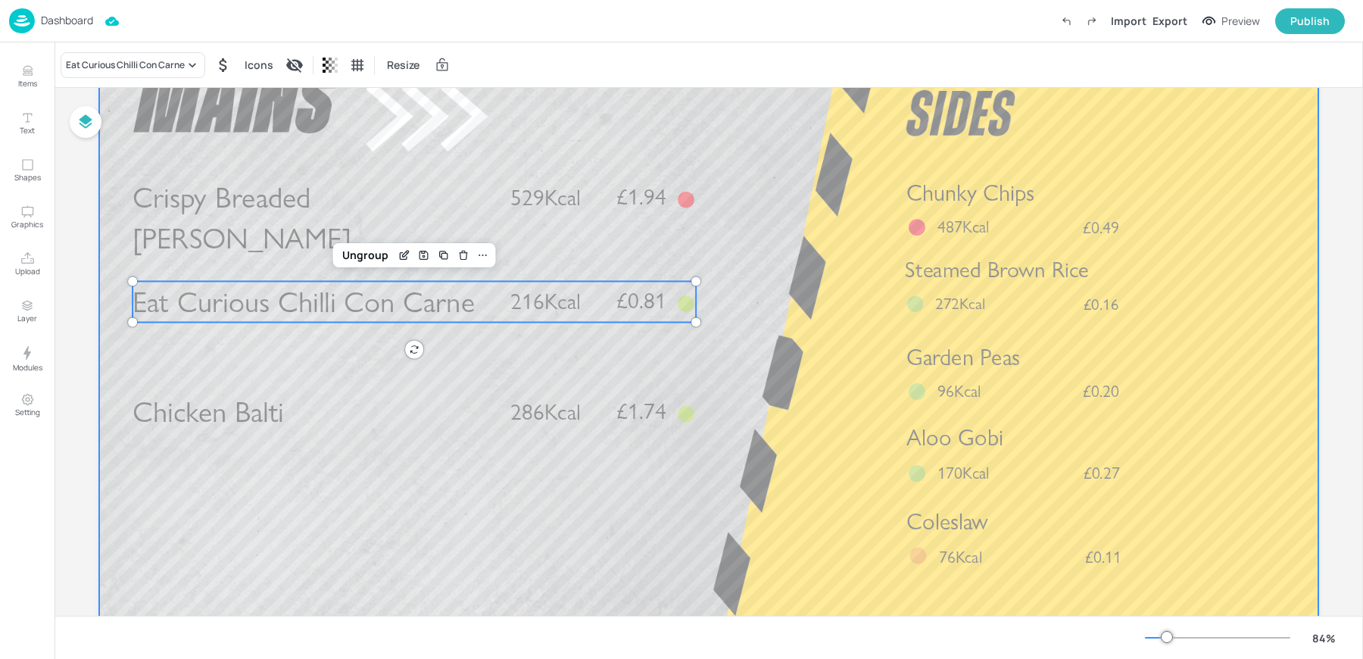
scroll to position [0, 0]
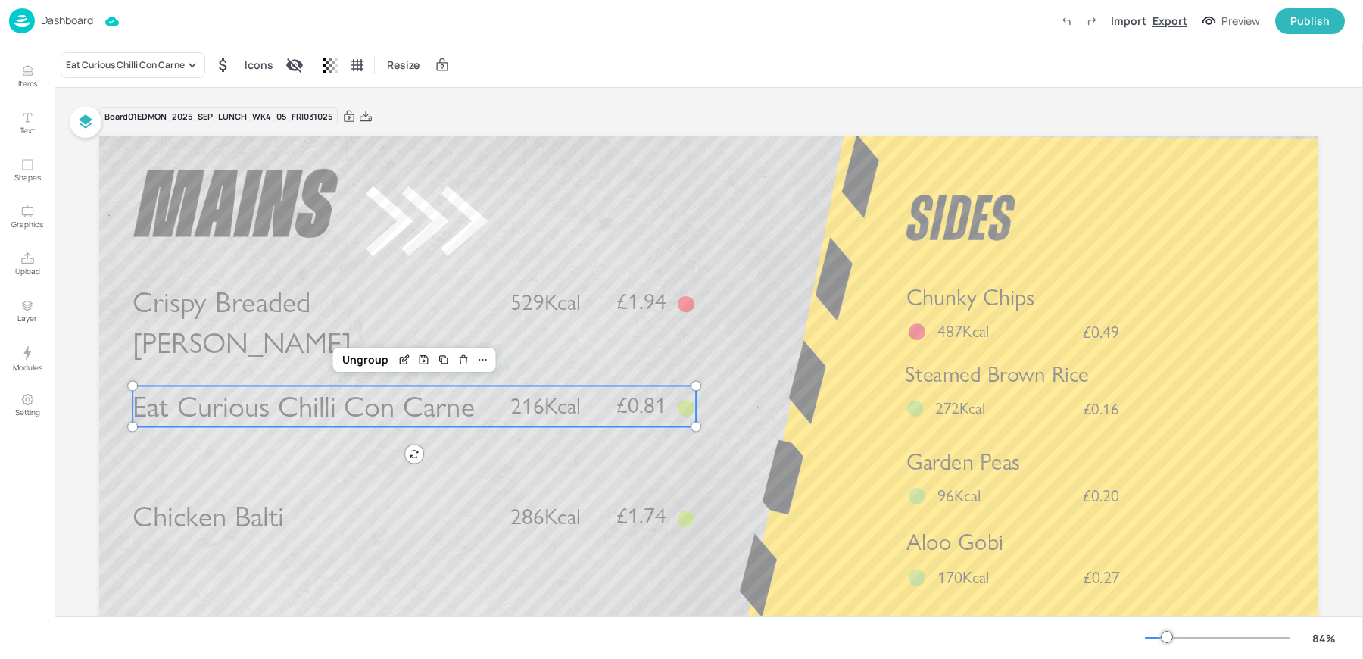
click at [1175, 17] on div "Export" at bounding box center [1170, 21] width 35 height 16
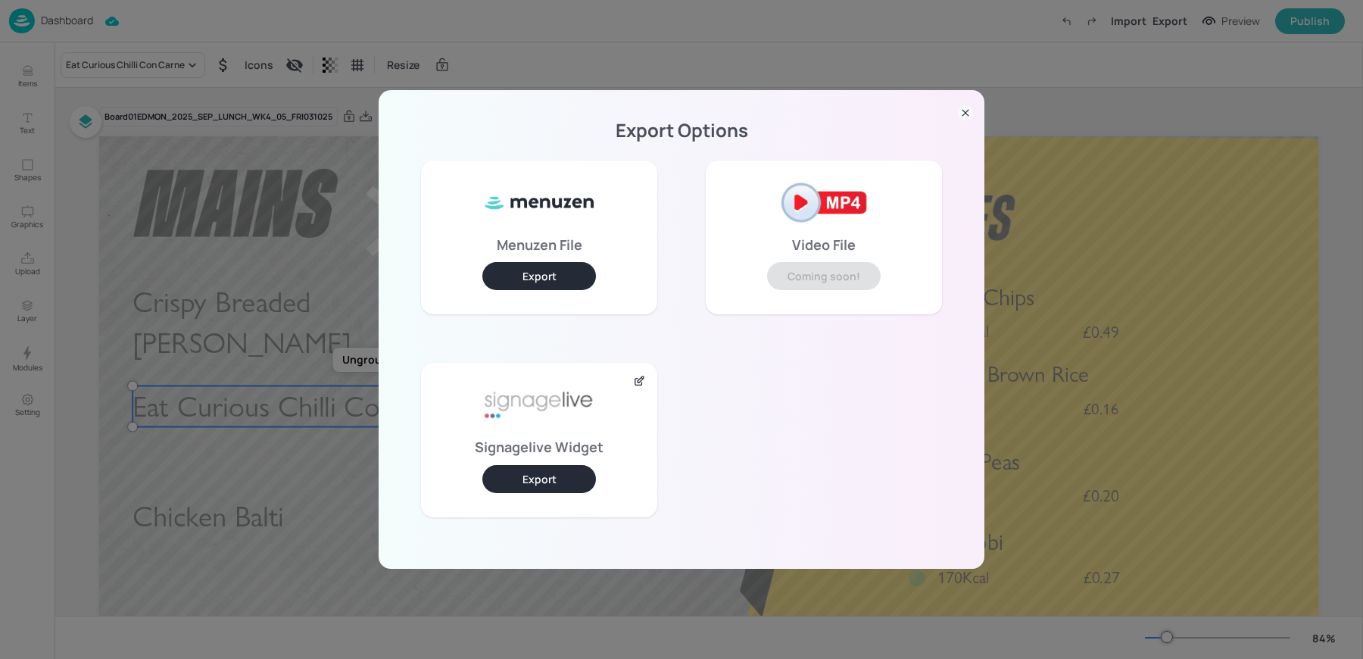
click at [542, 477] on button "Export" at bounding box center [539, 479] width 114 height 28
